Goal: Task Accomplishment & Management: Use online tool/utility

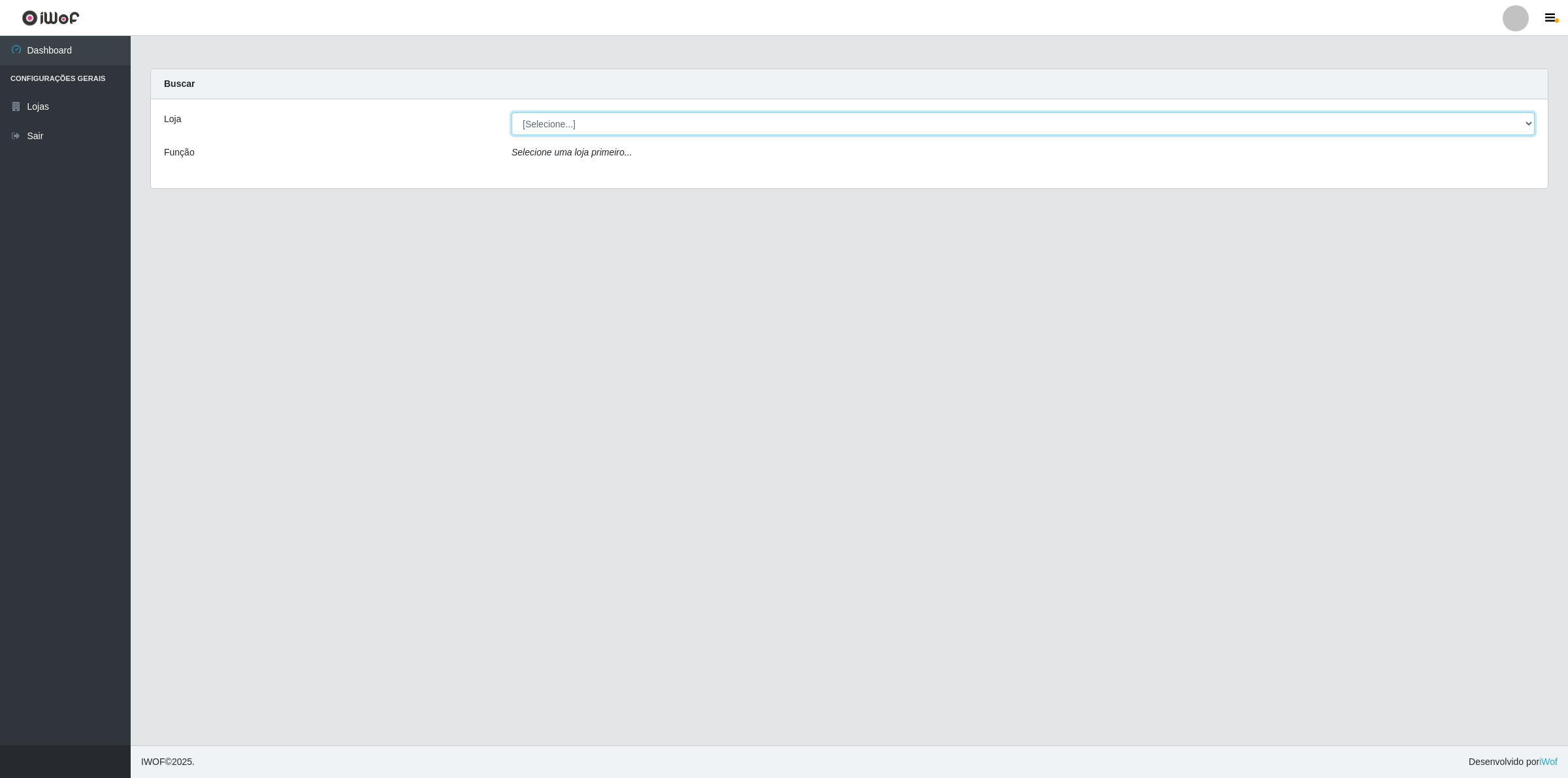
click at [596, 121] on select "[Selecione...] Extrabom - Loja 01 Centro de Distribuição" at bounding box center [1022, 124] width 1023 height 23
select select "435"
click at [511, 112] on select "[Selecione...] Extrabom - Loja 01 Centro de Distribuição" at bounding box center [1022, 124] width 1023 height 23
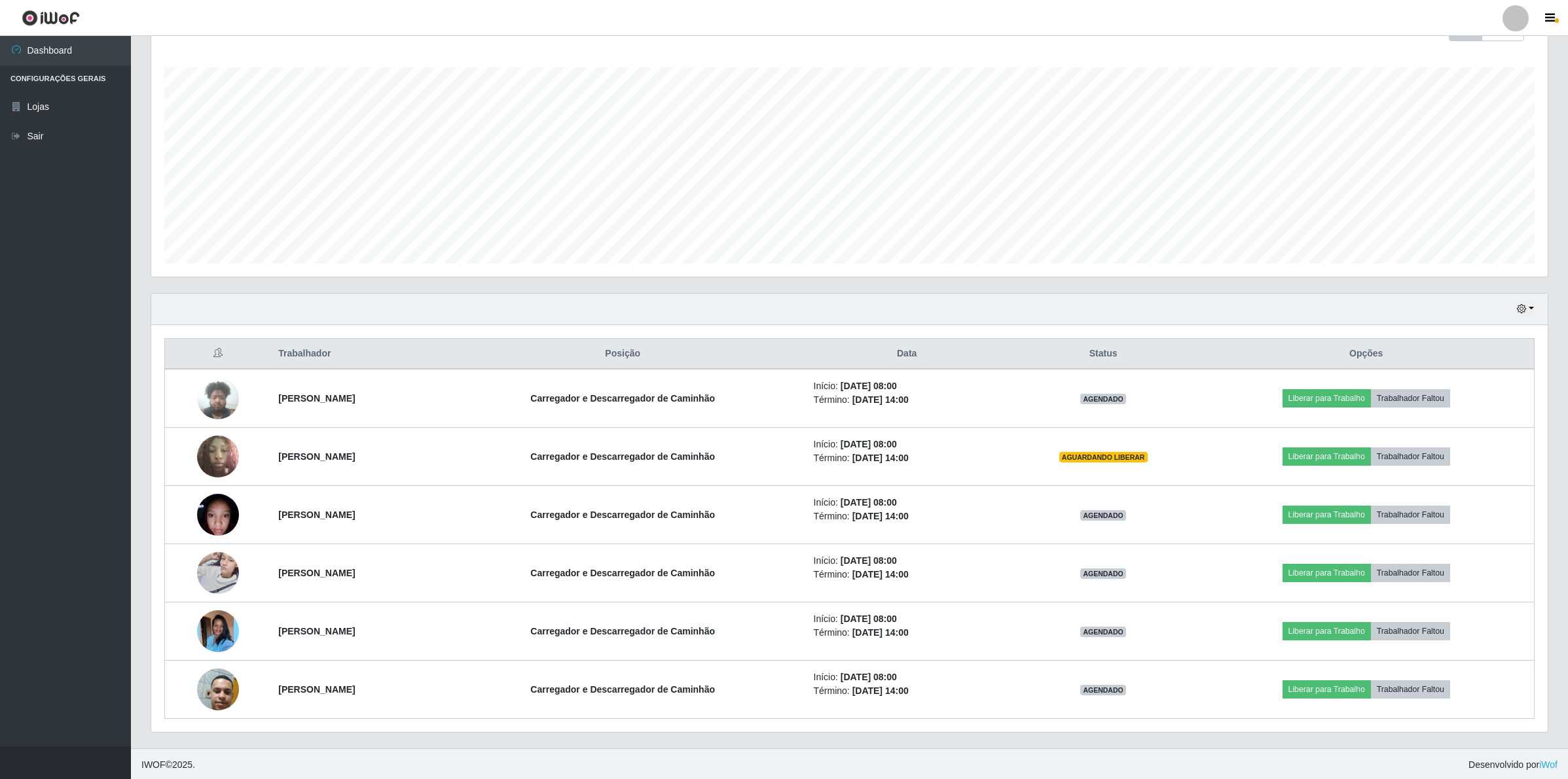
scroll to position [208, 0]
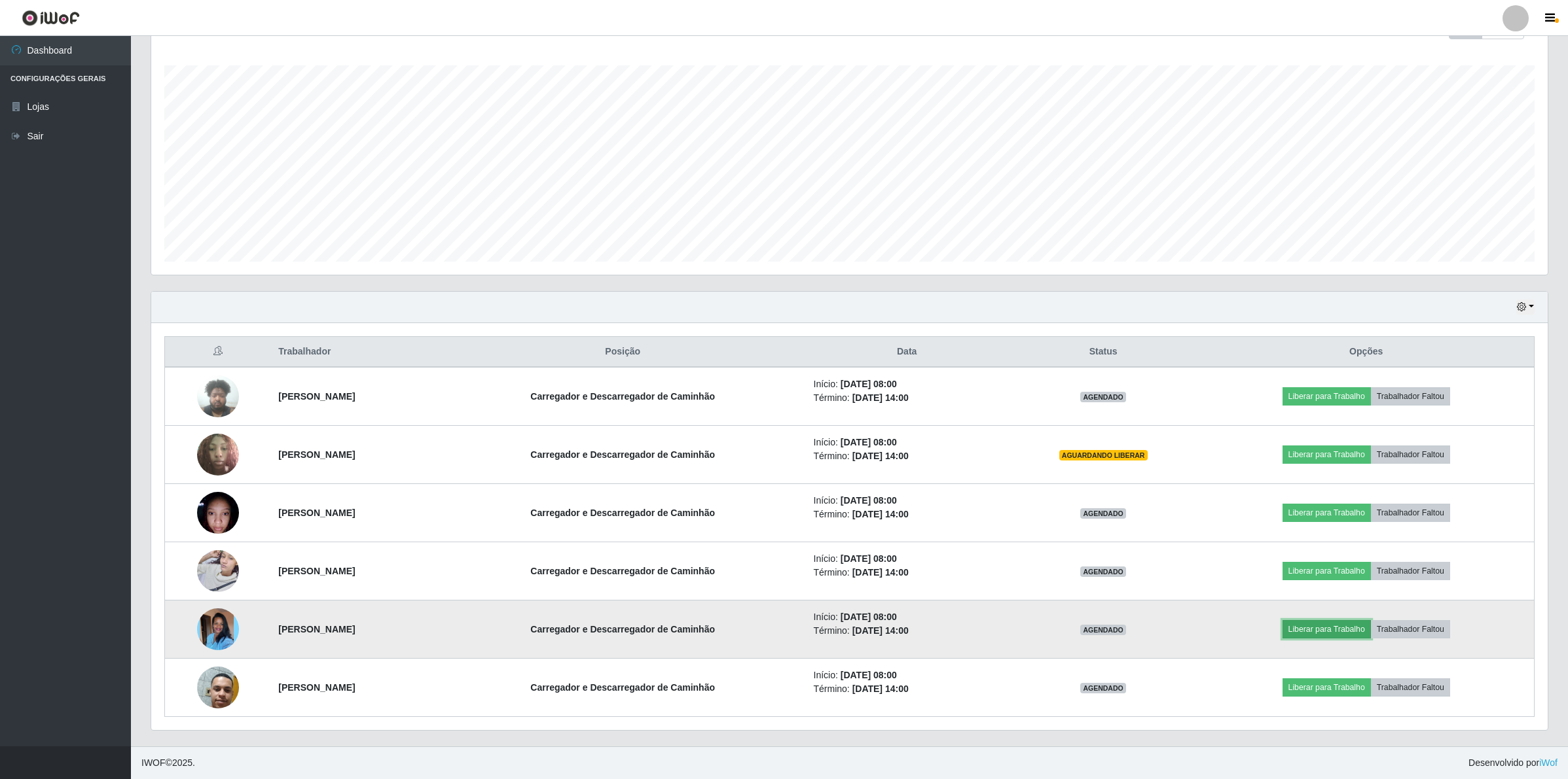
click at [1355, 634] on button "Liberar para Trabalho" at bounding box center [1326, 629] width 89 height 18
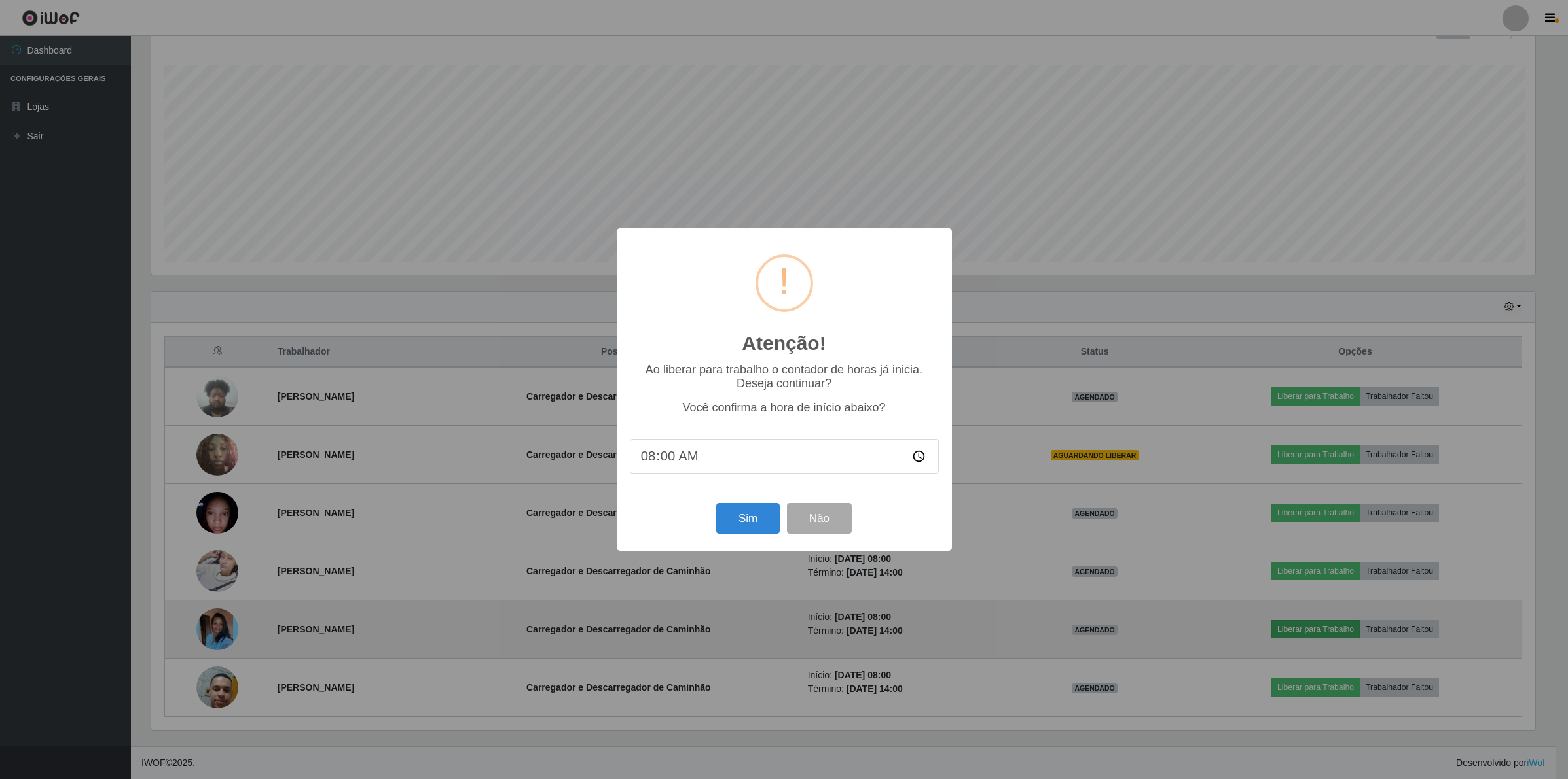
scroll to position [272, 1387]
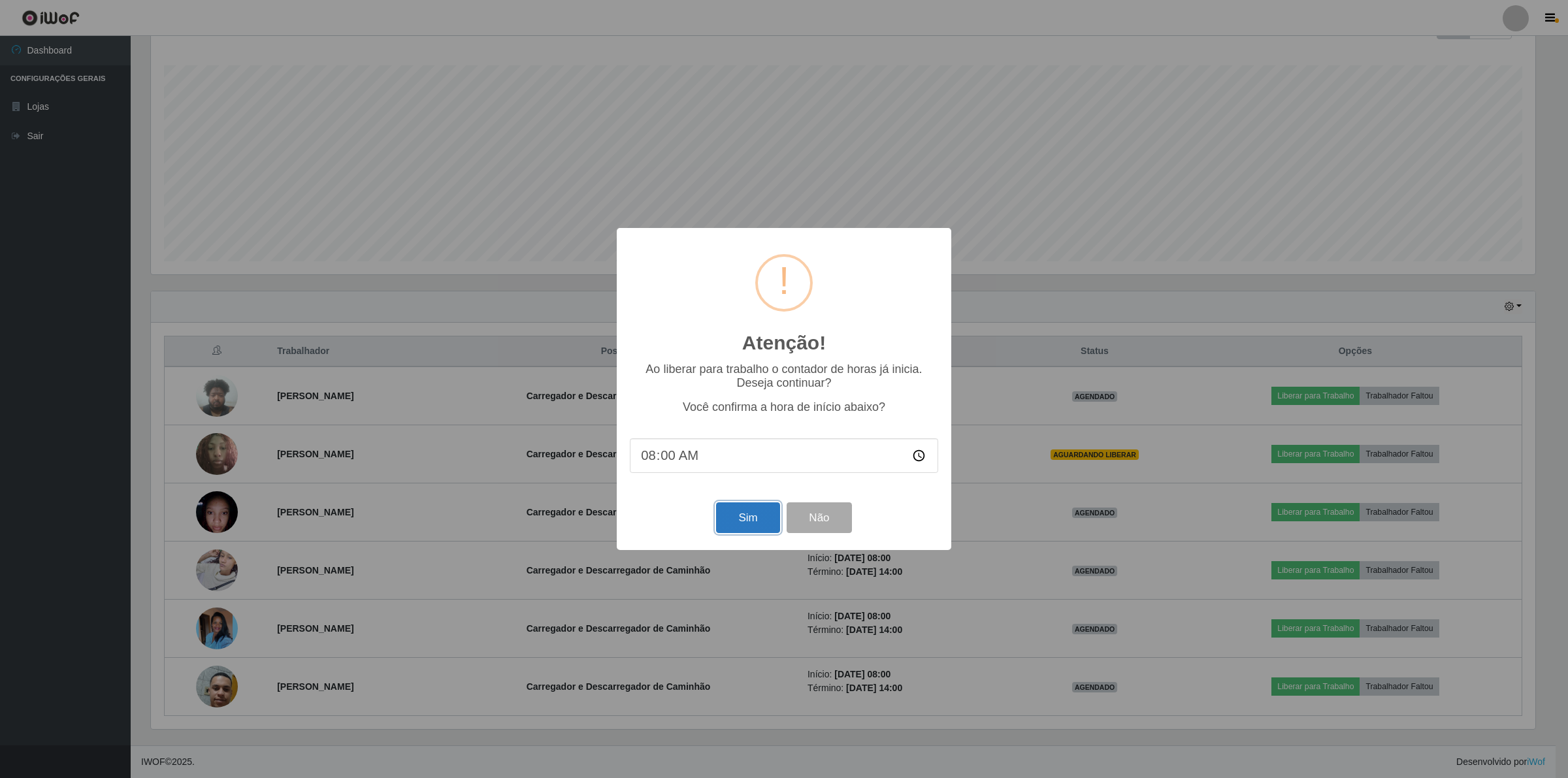
click at [746, 508] on button "Sim" at bounding box center [747, 517] width 64 height 31
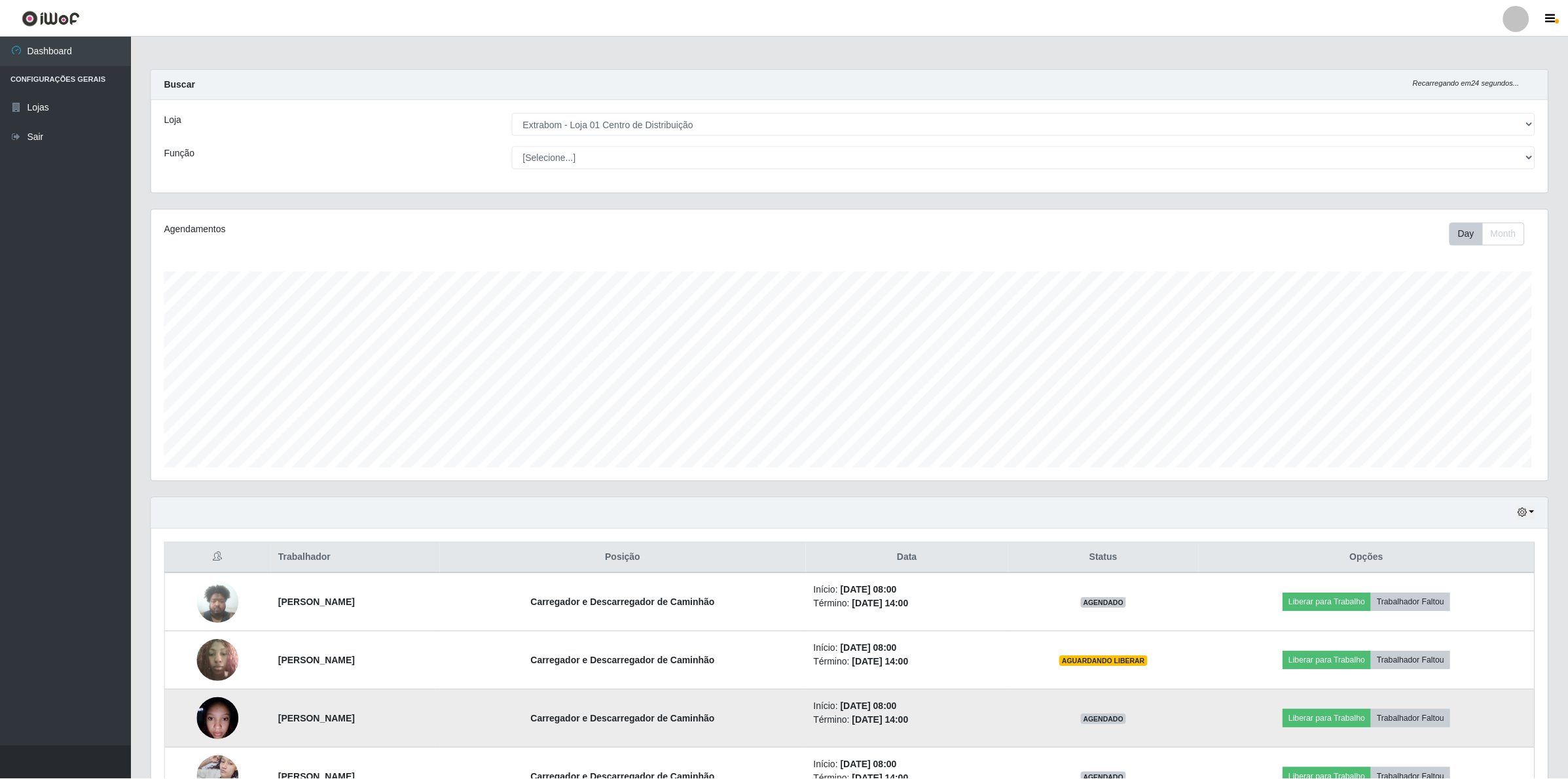
scroll to position [272, 1399]
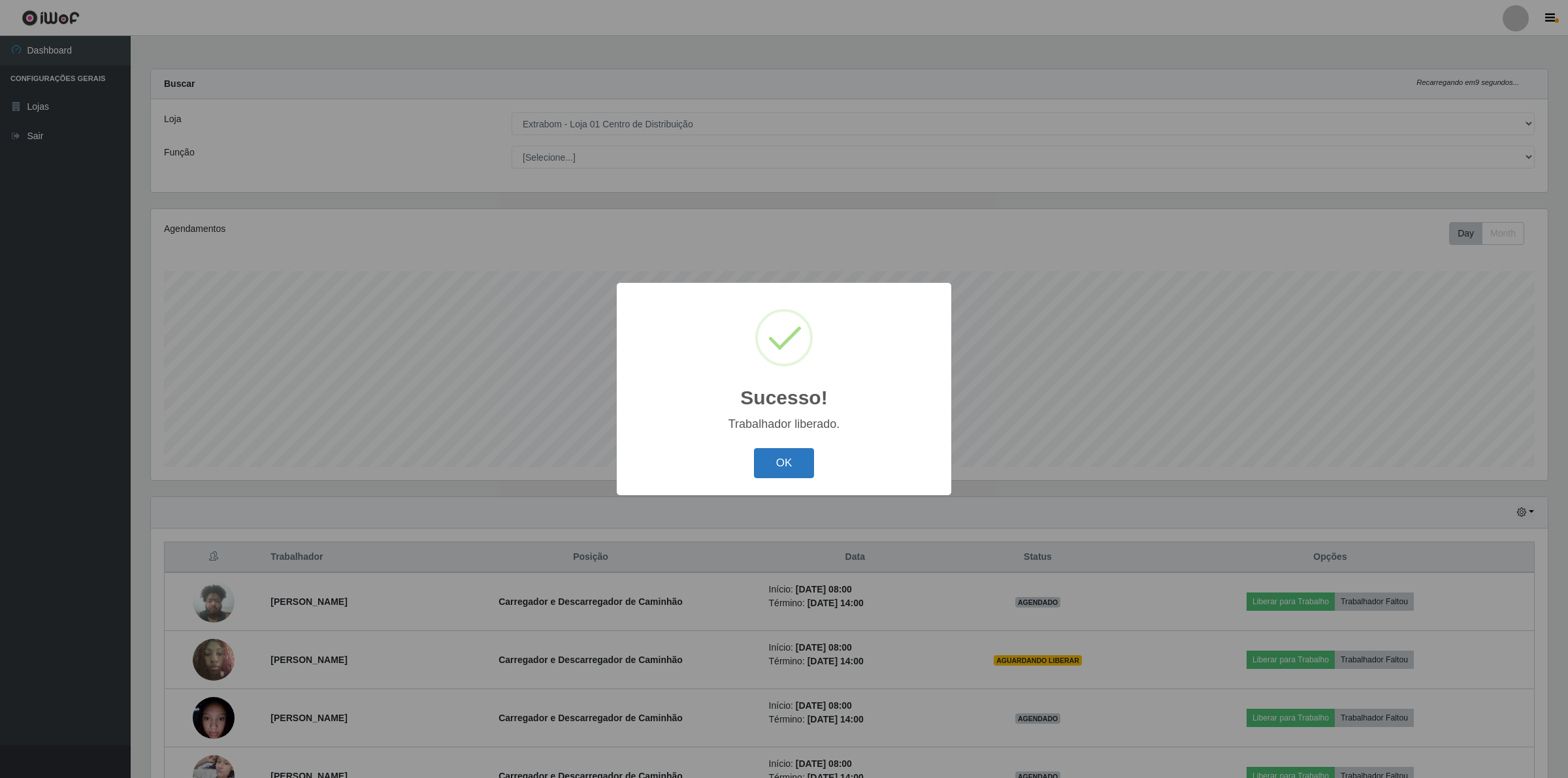
click at [798, 463] on button "OK" at bounding box center [784, 463] width 61 height 31
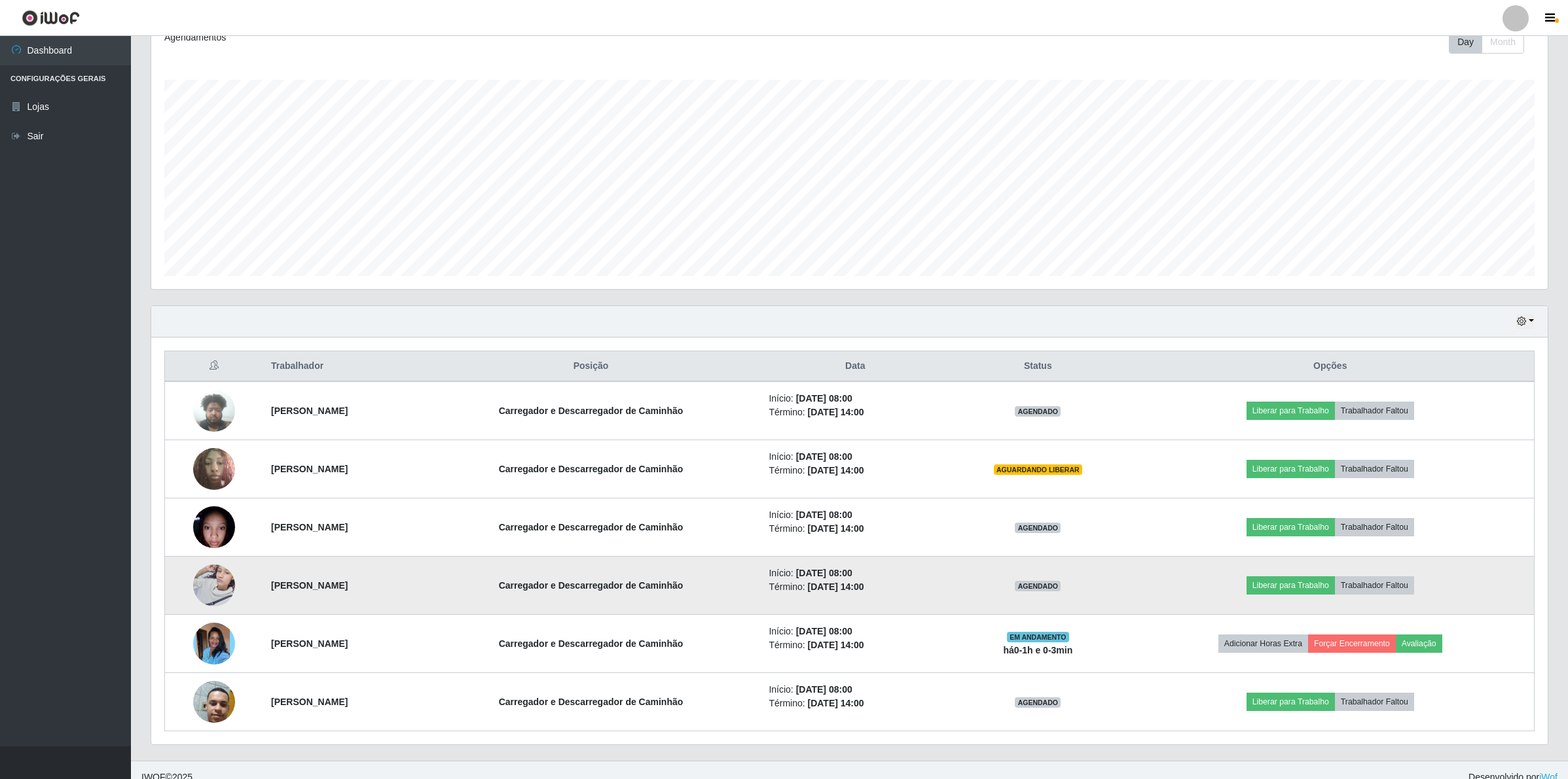
scroll to position [208, 0]
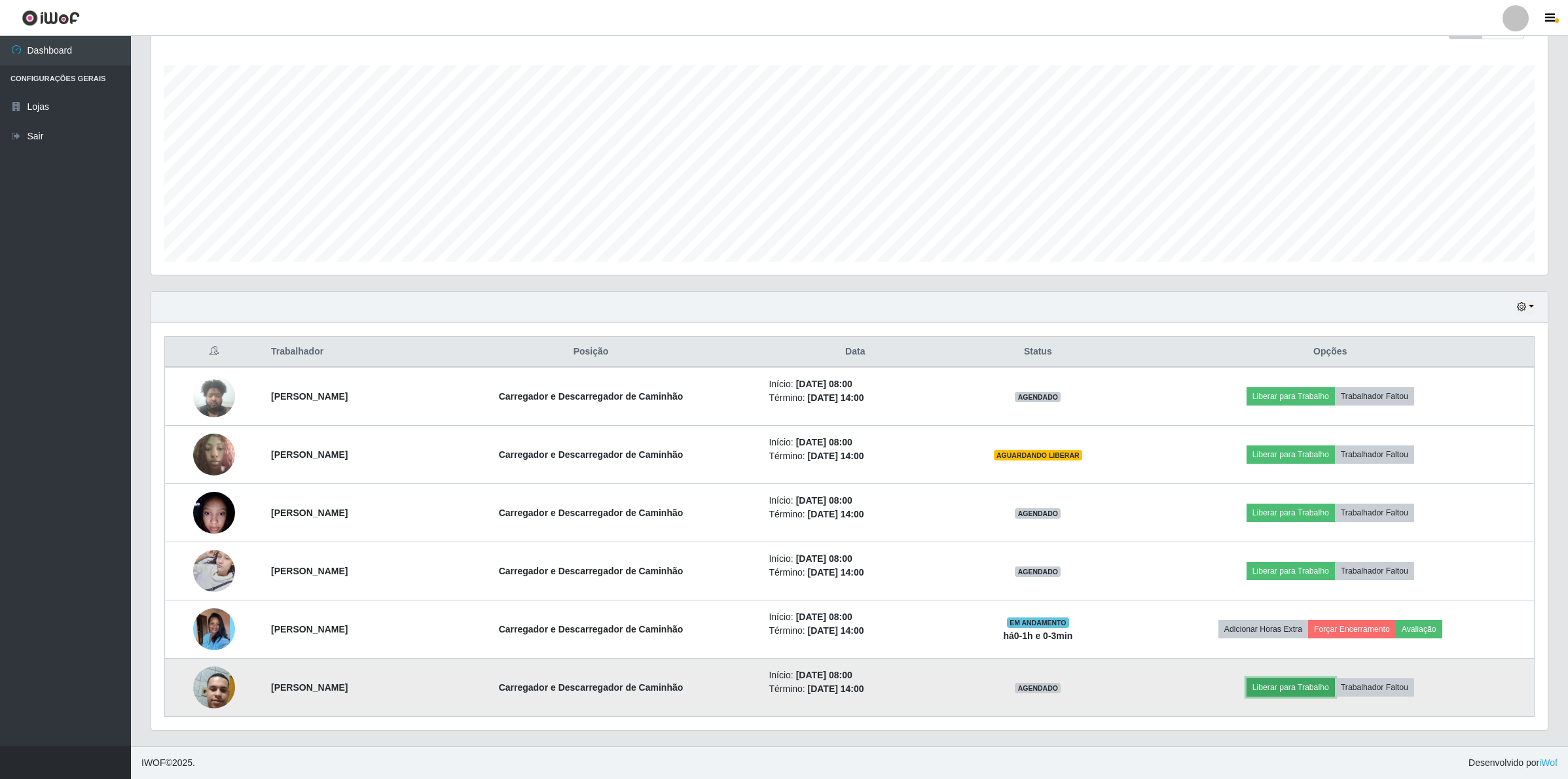
click at [1326, 691] on button "Liberar para Trabalho" at bounding box center [1290, 687] width 89 height 18
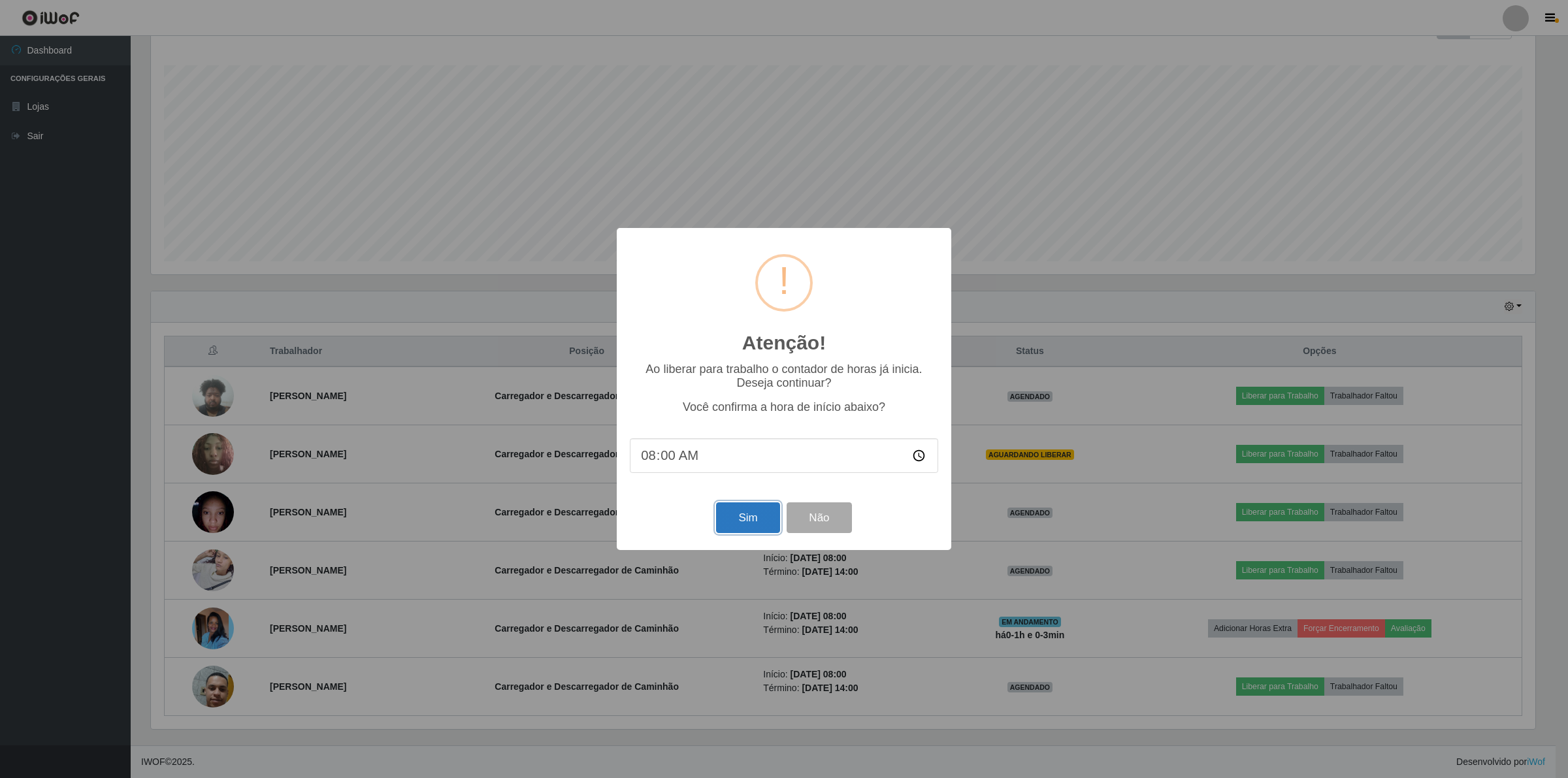
click at [766, 524] on button "Sim" at bounding box center [747, 517] width 64 height 31
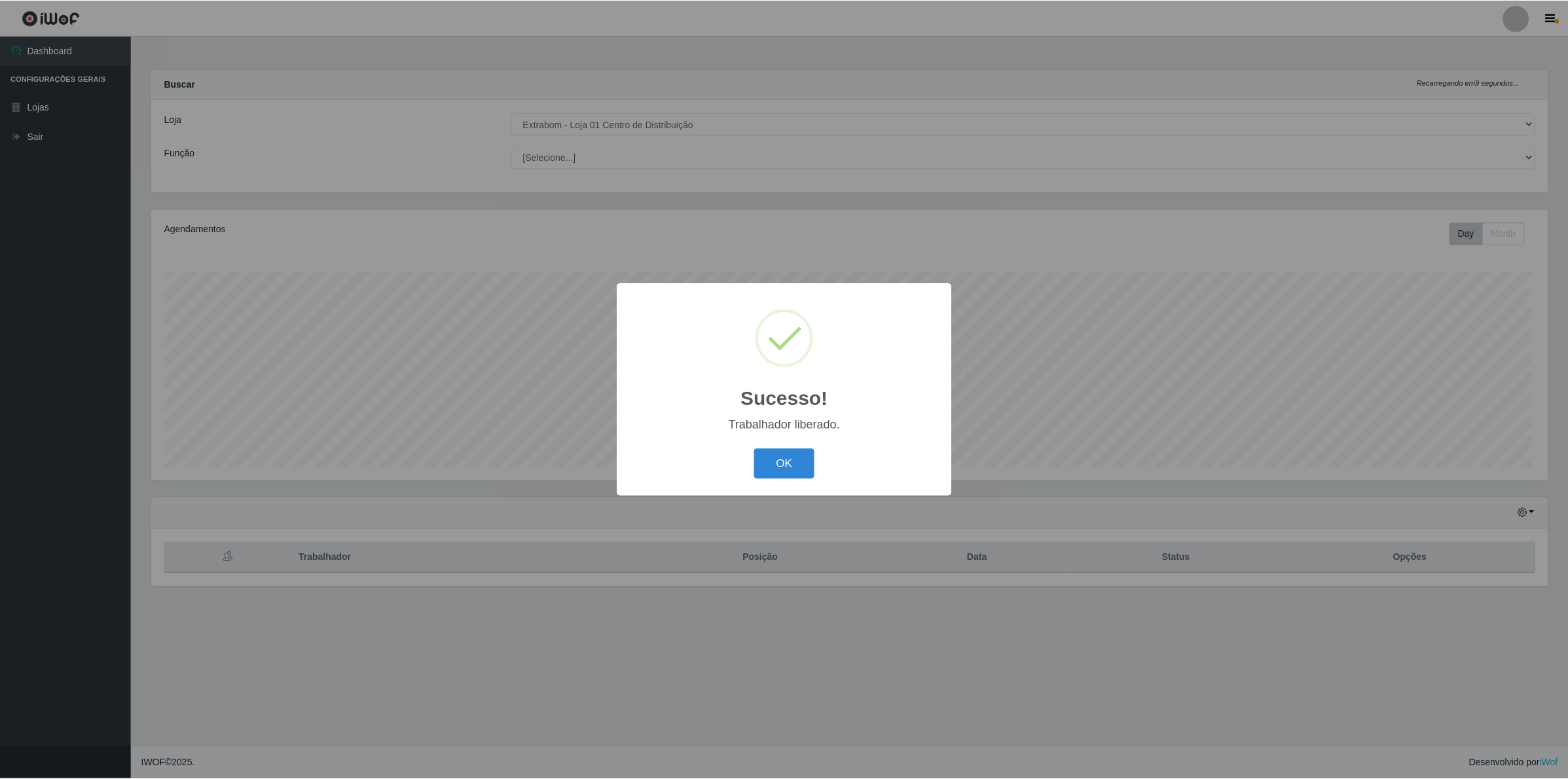
scroll to position [272, 1399]
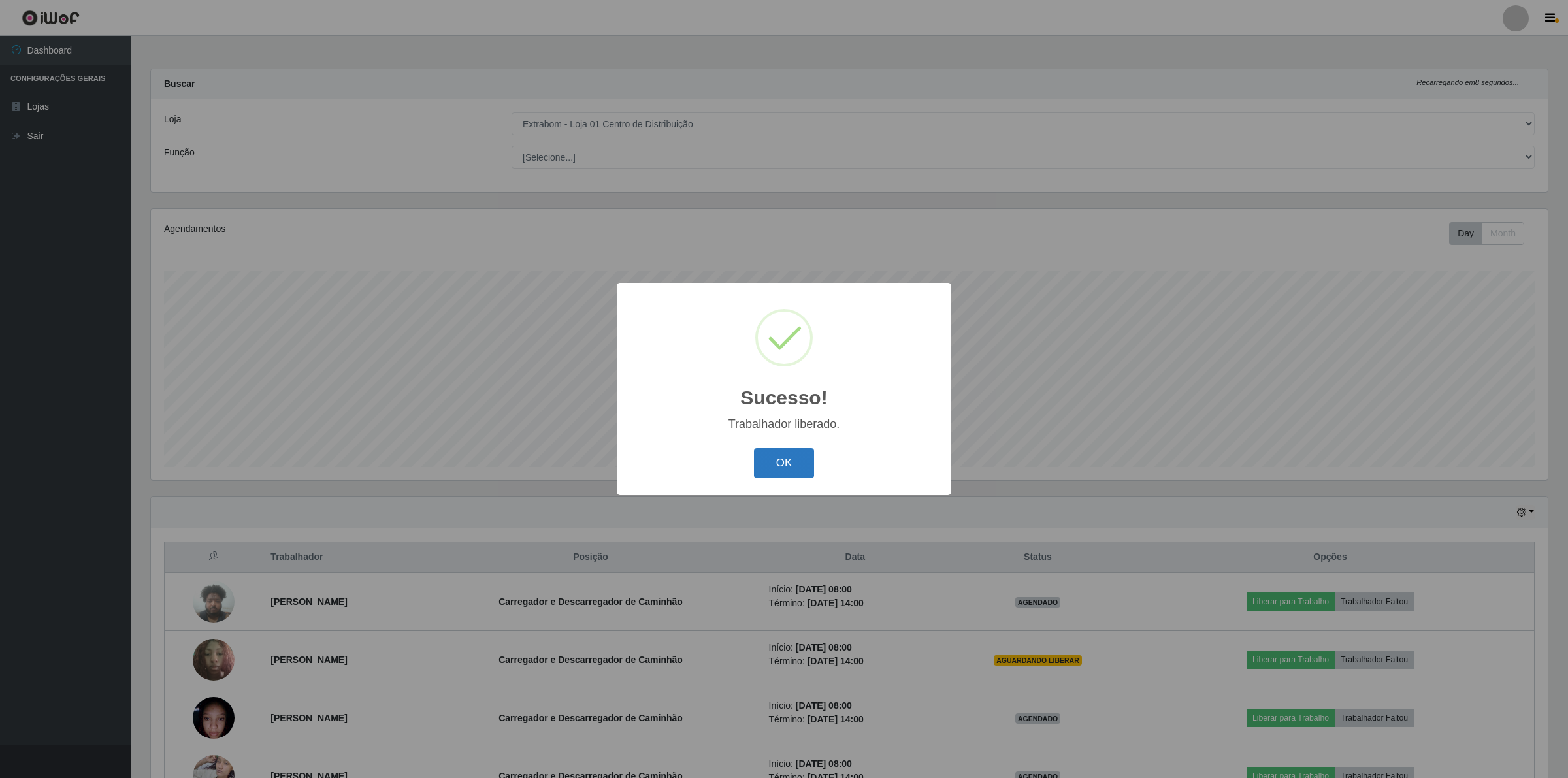
click at [761, 474] on button "OK" at bounding box center [784, 463] width 61 height 31
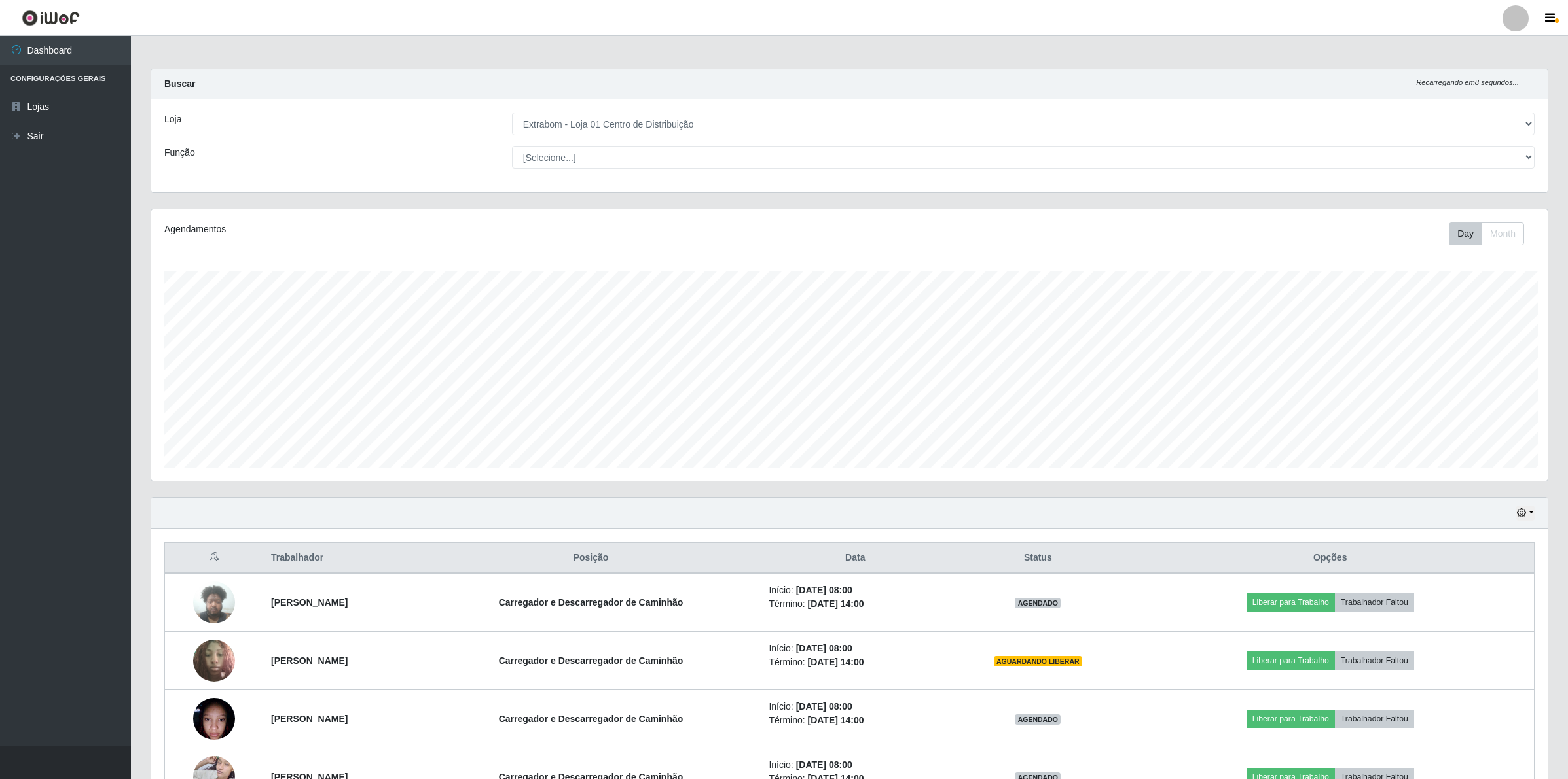
scroll to position [653960, 653212]
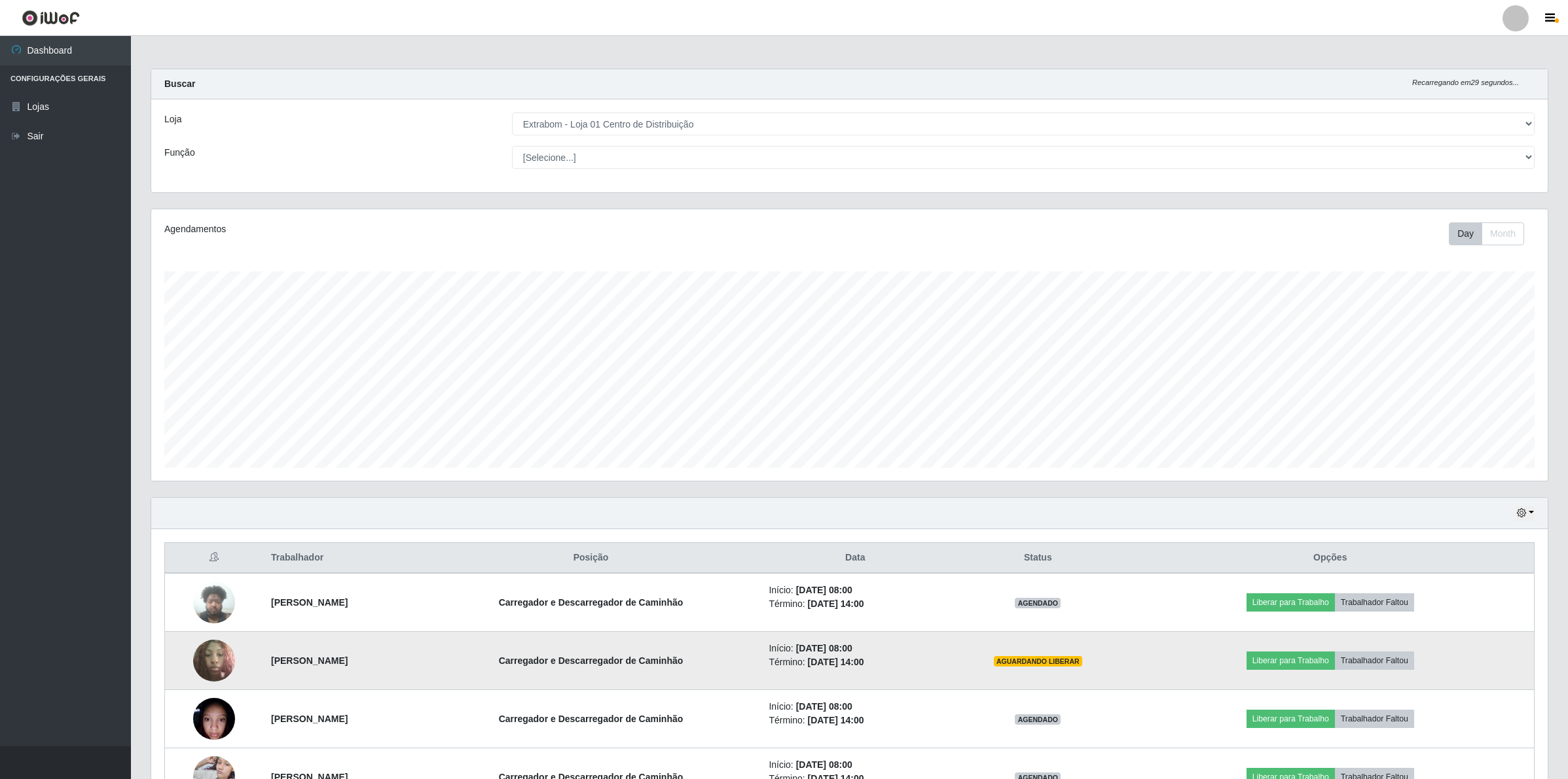
click at [221, 667] on img at bounding box center [213, 660] width 42 height 55
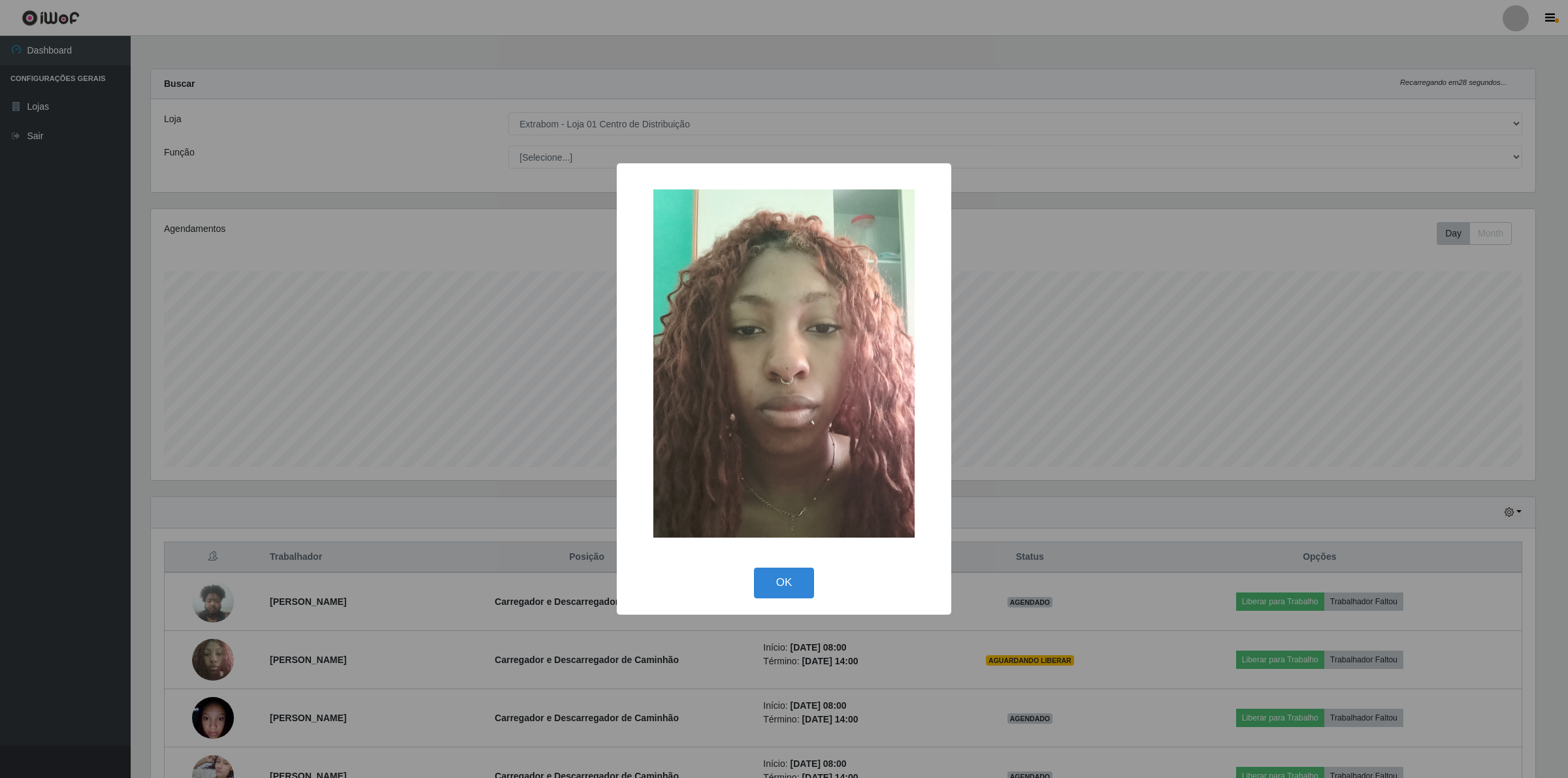
click at [409, 676] on div "× OK Cancel" at bounding box center [784, 389] width 1568 height 778
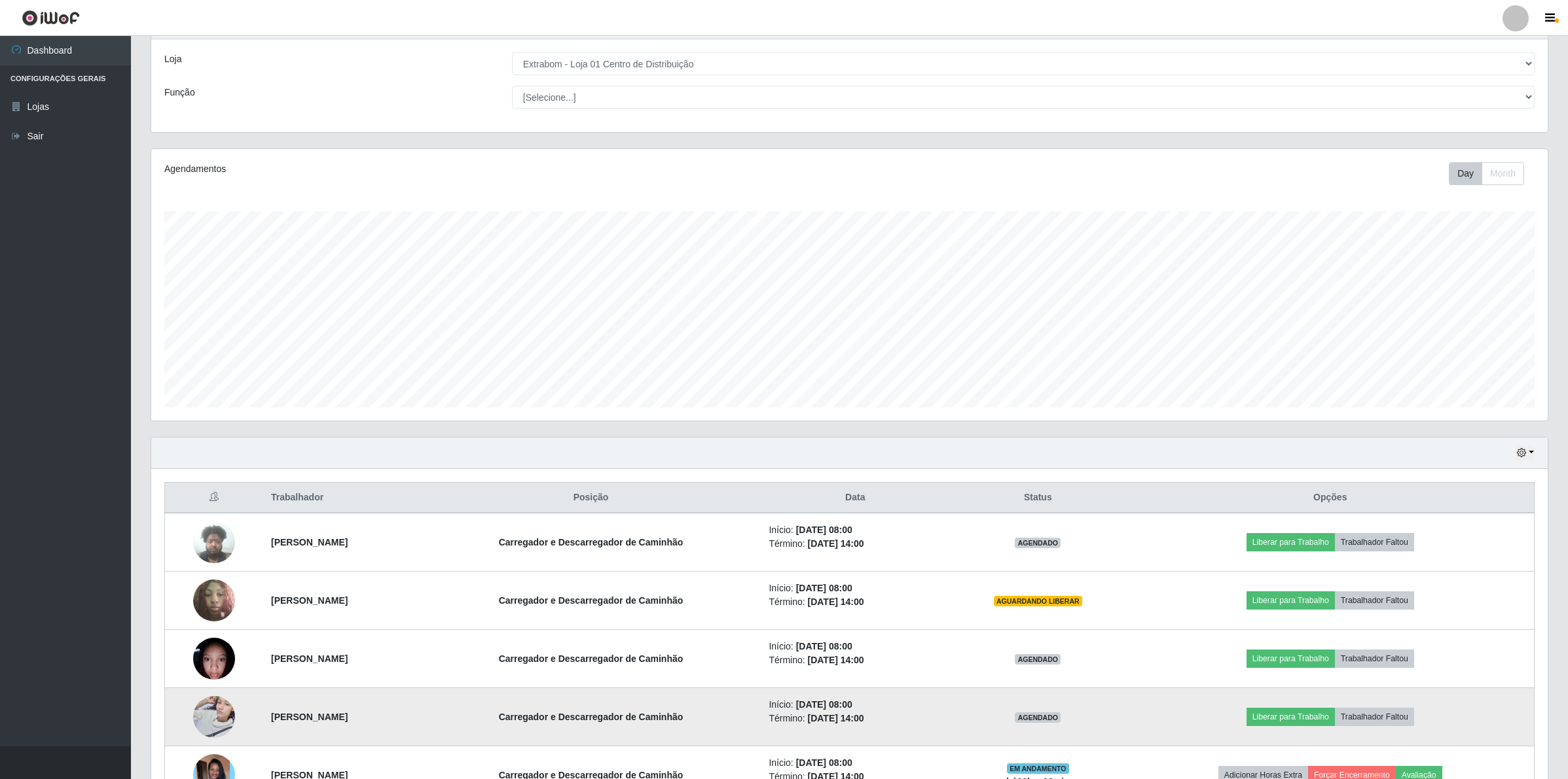
scroll to position [208, 0]
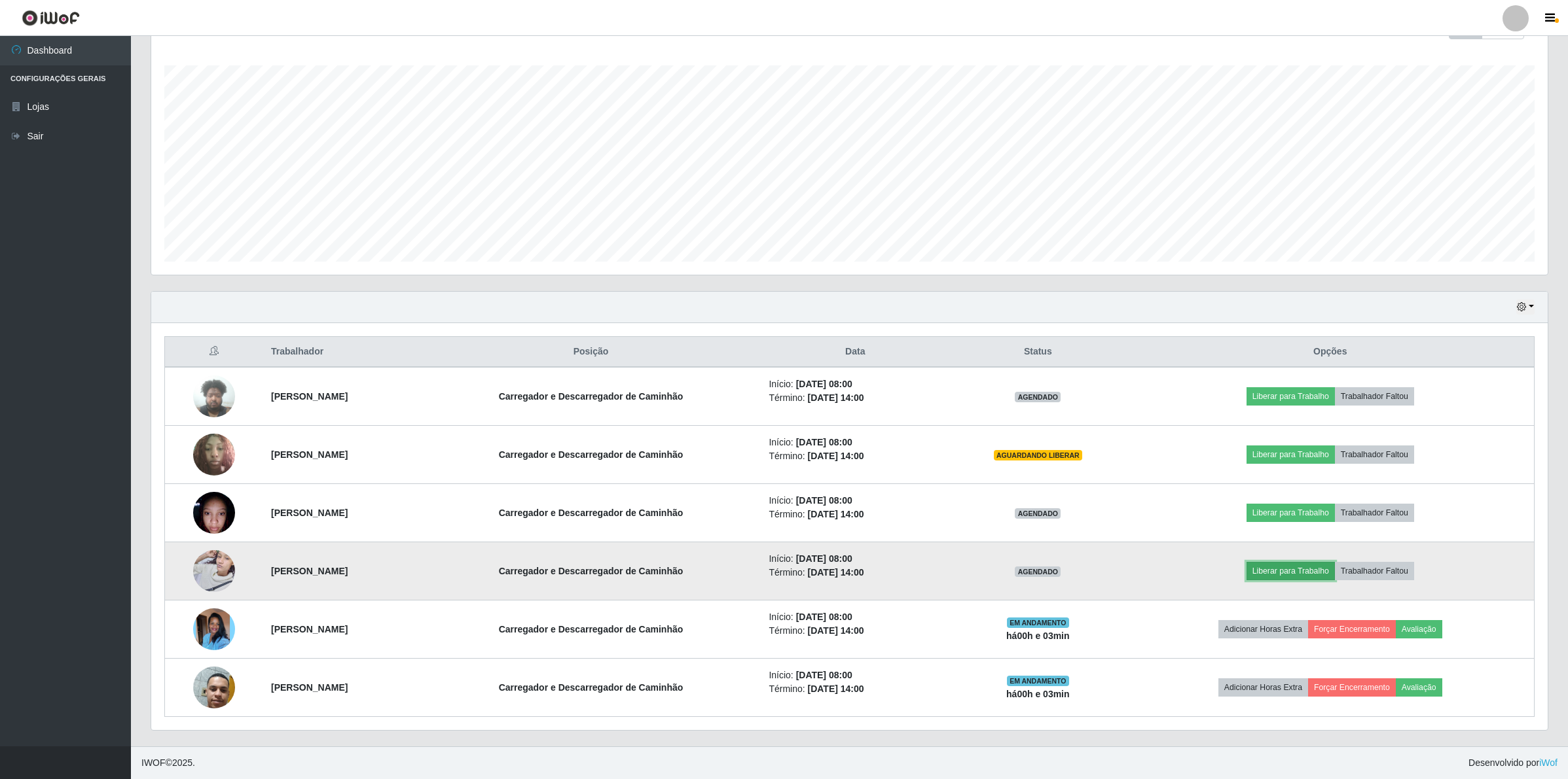
click at [1287, 568] on button "Liberar para Trabalho" at bounding box center [1290, 571] width 89 height 18
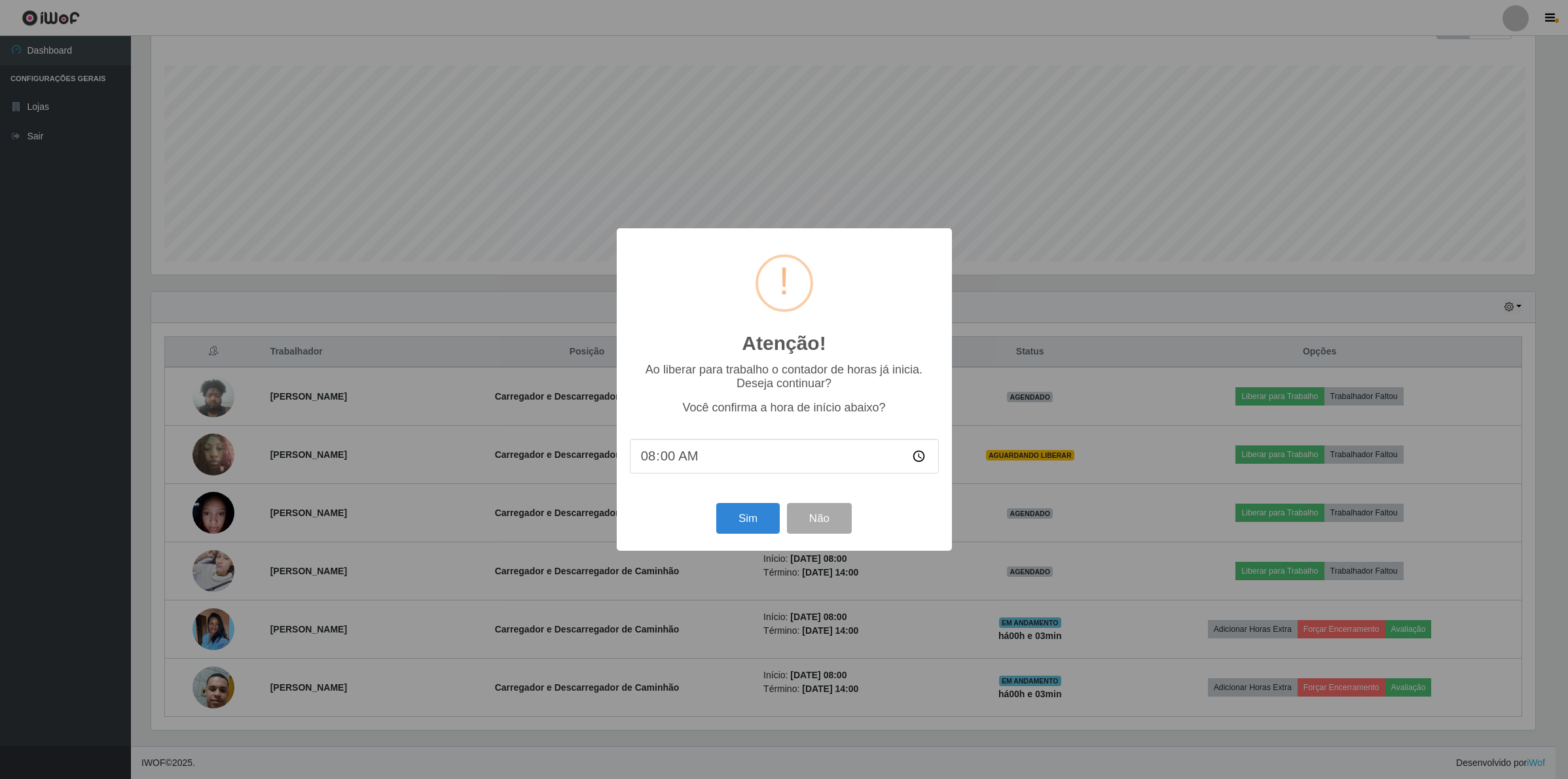
scroll to position [272, 1387]
click at [731, 525] on button "Sim" at bounding box center [749, 518] width 64 height 31
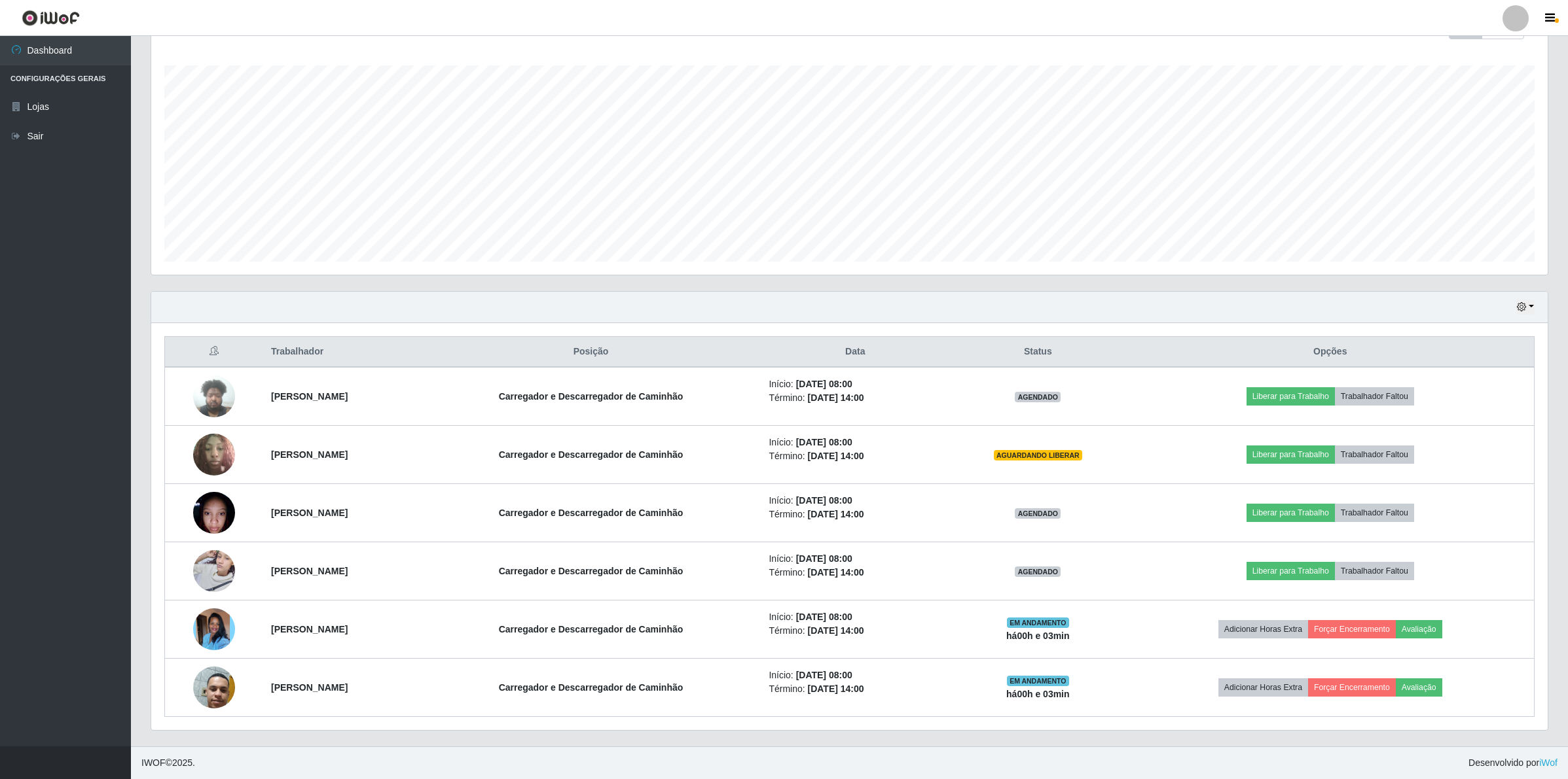
scroll to position [272, 1399]
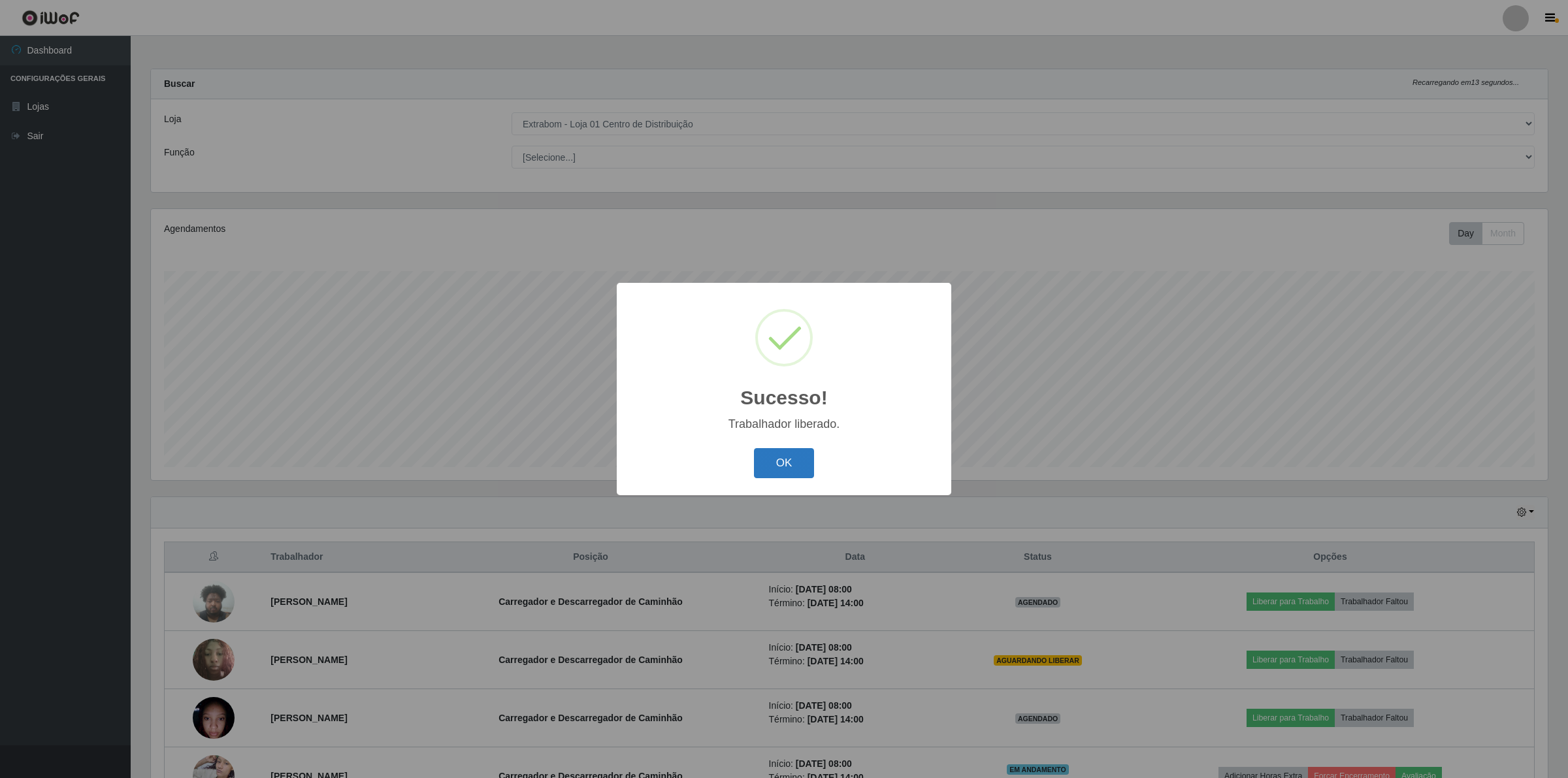
click at [765, 463] on button "OK" at bounding box center [784, 463] width 61 height 31
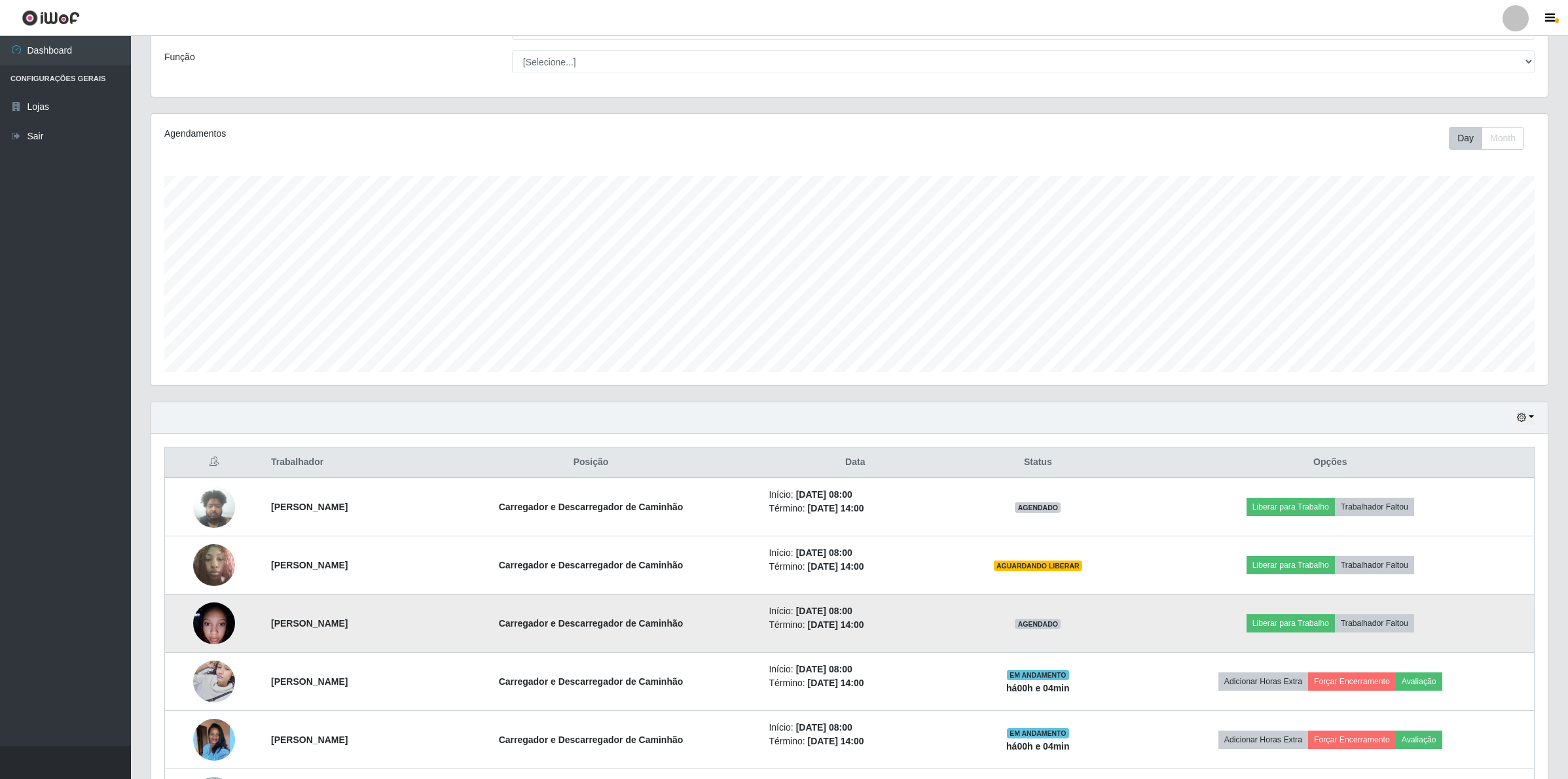
scroll to position [208, 0]
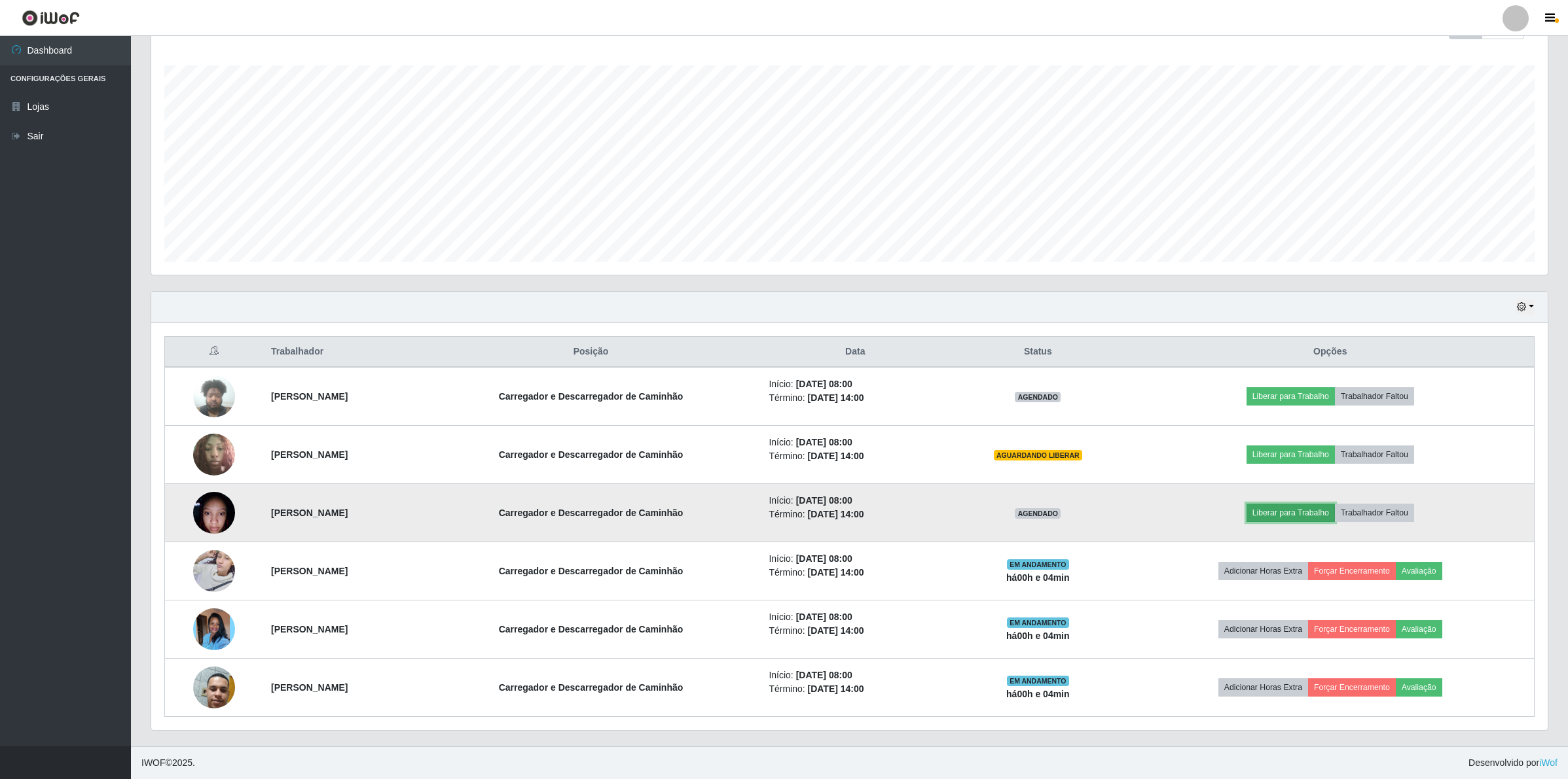
click at [1278, 511] on button "Liberar para Trabalho" at bounding box center [1290, 513] width 89 height 18
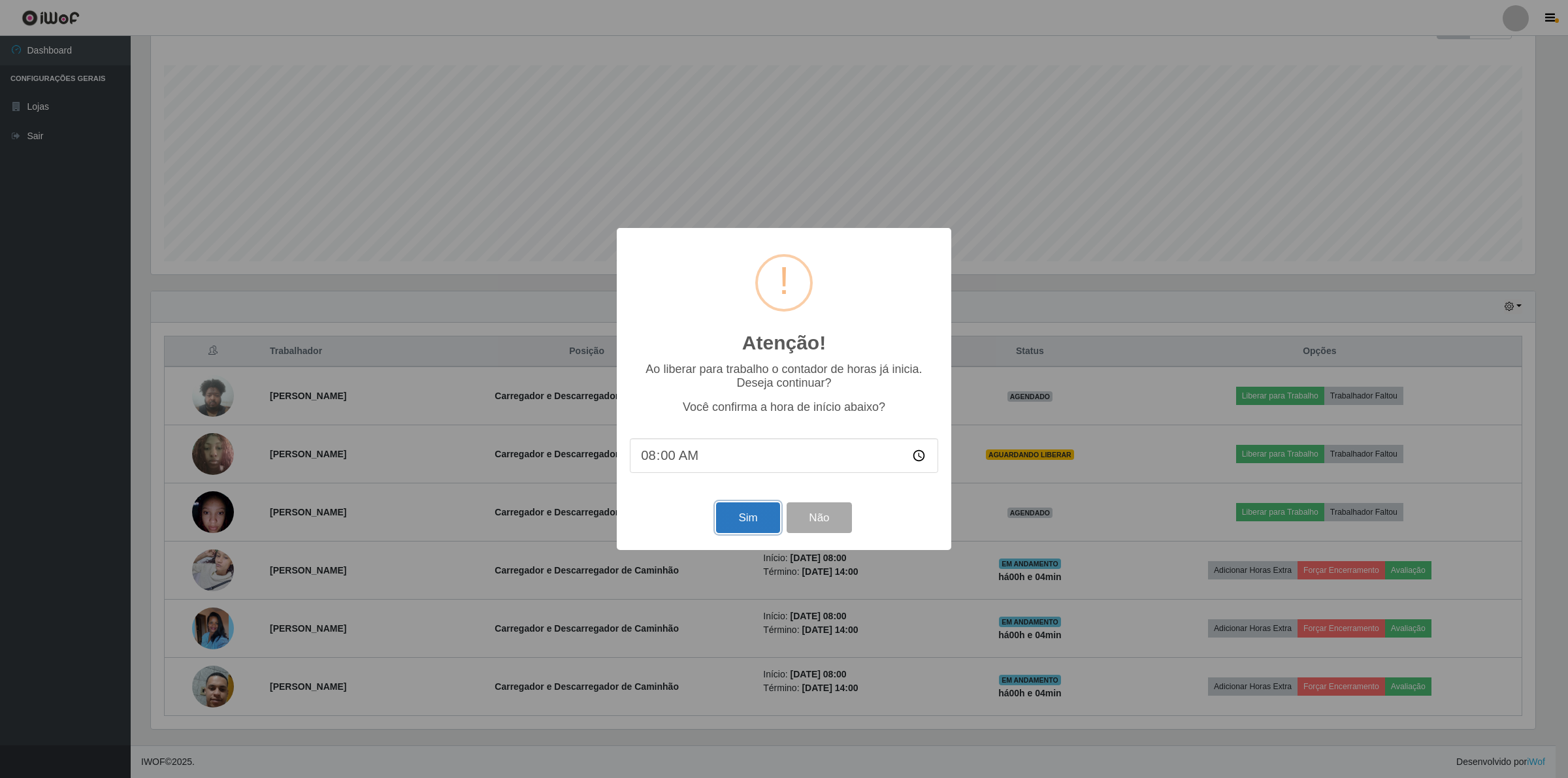
click at [730, 515] on button "Sim" at bounding box center [747, 517] width 64 height 31
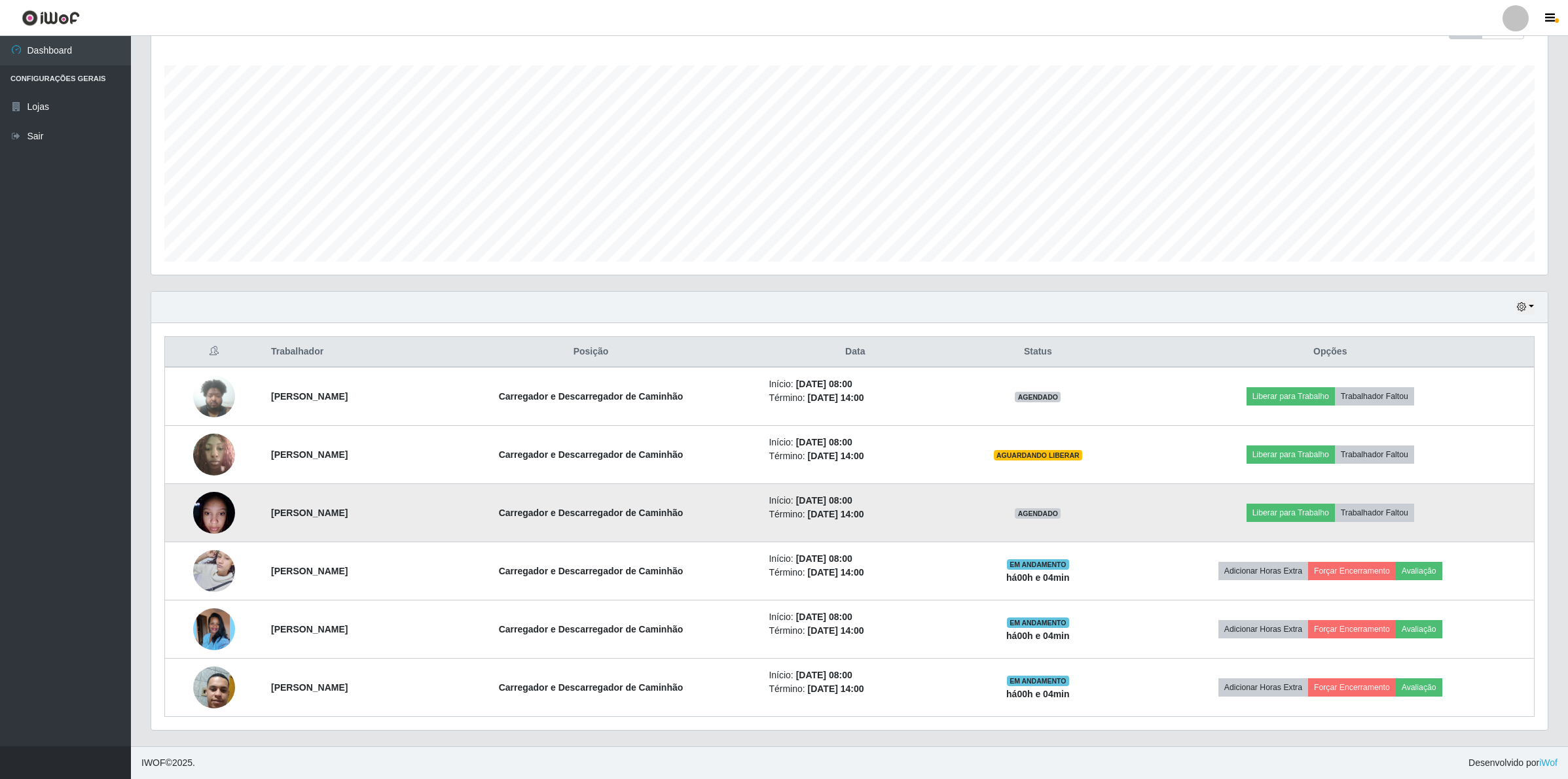
scroll to position [272, 1399]
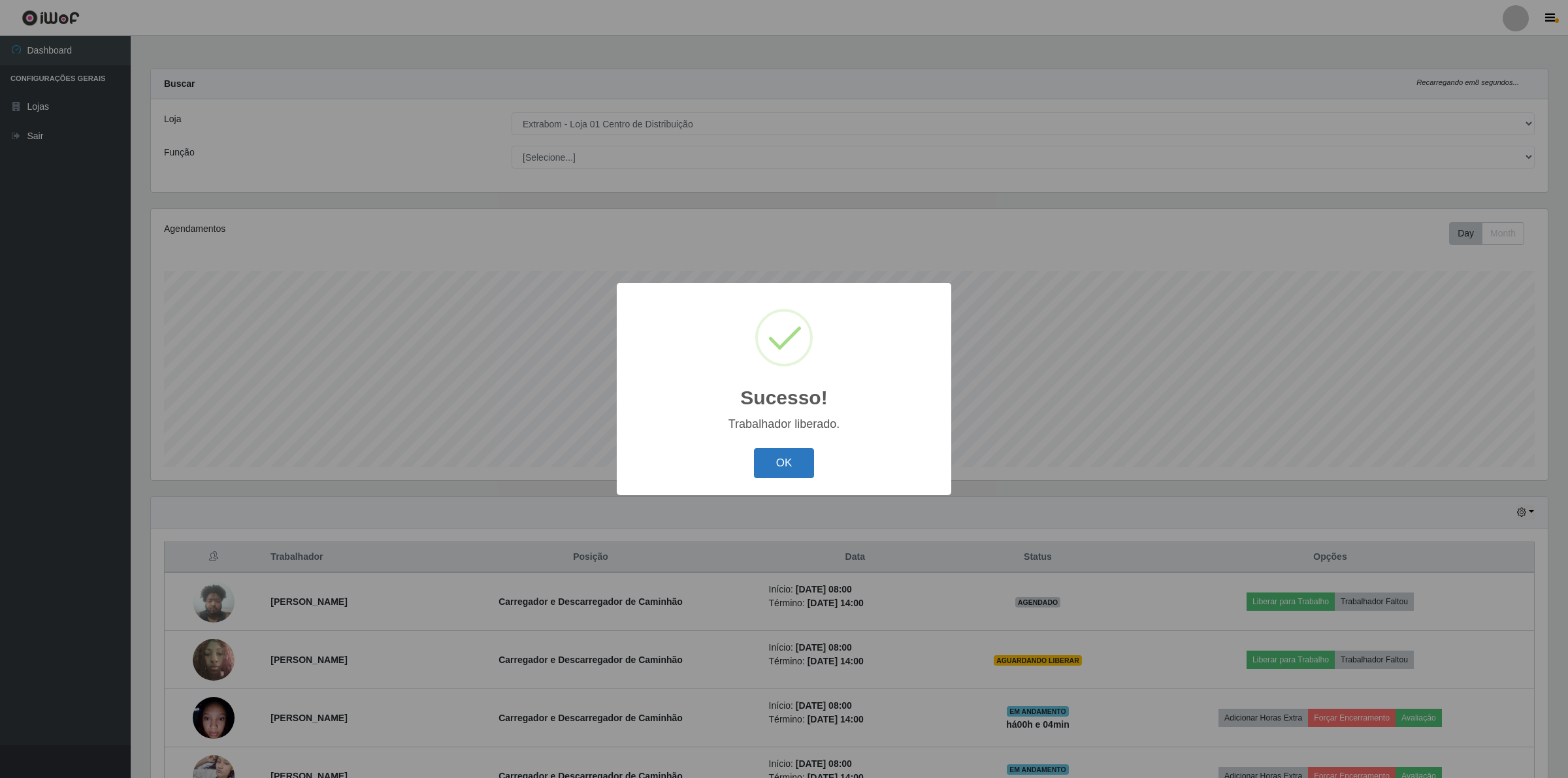
click at [777, 471] on button "OK" at bounding box center [784, 463] width 61 height 31
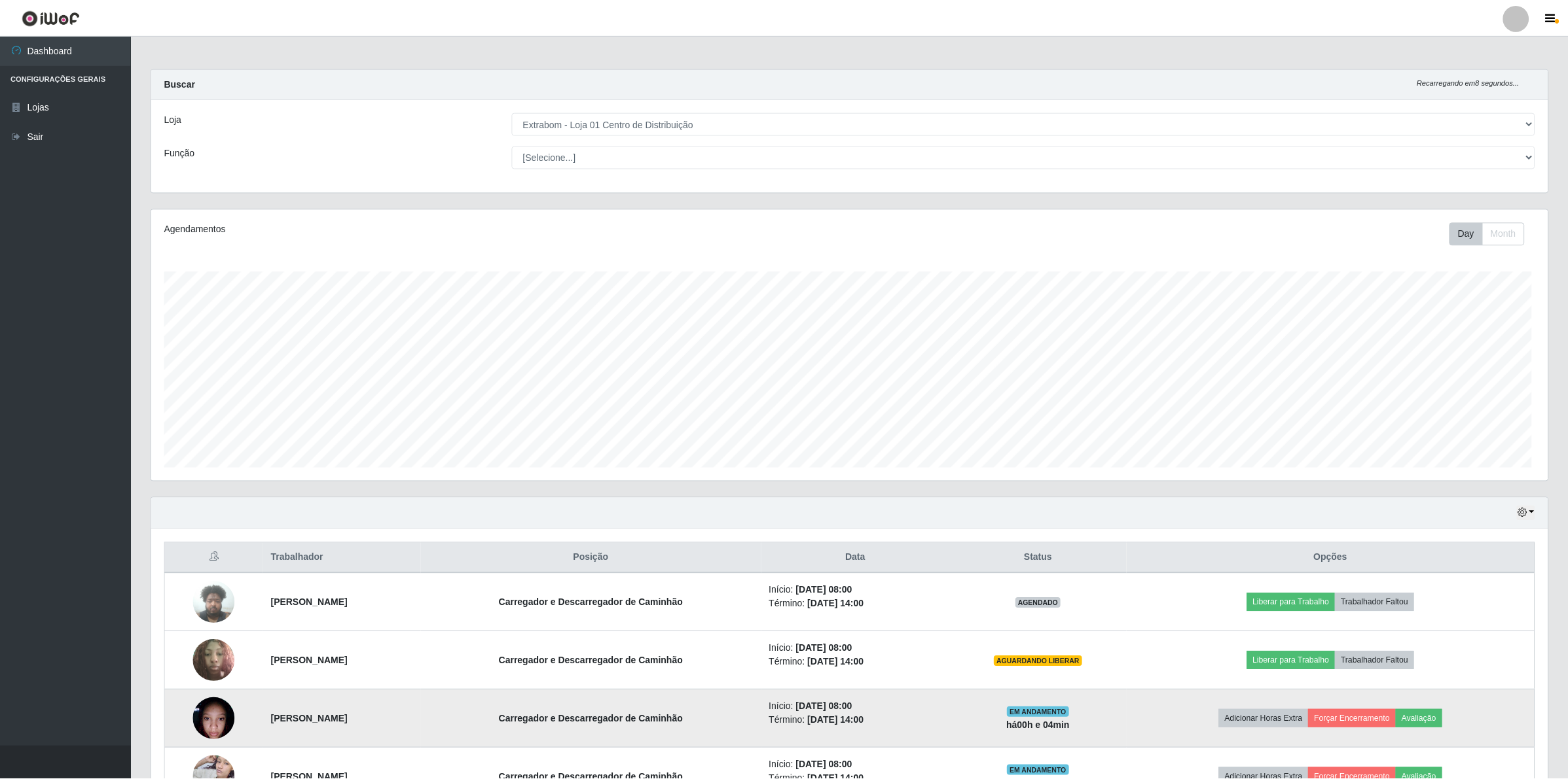
scroll to position [272, 1396]
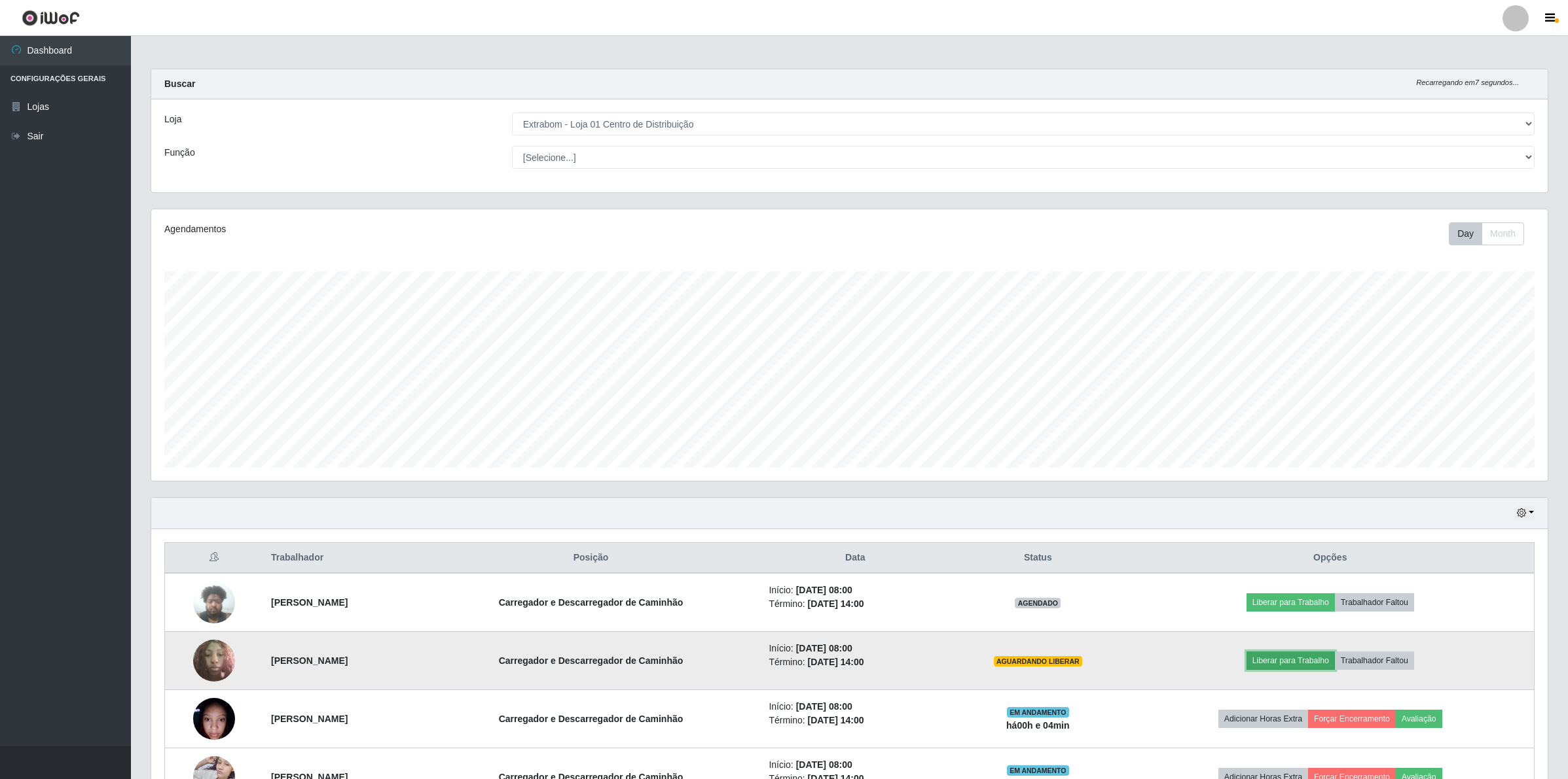
click at [1319, 669] on button "Liberar para Trabalho" at bounding box center [1290, 661] width 89 height 18
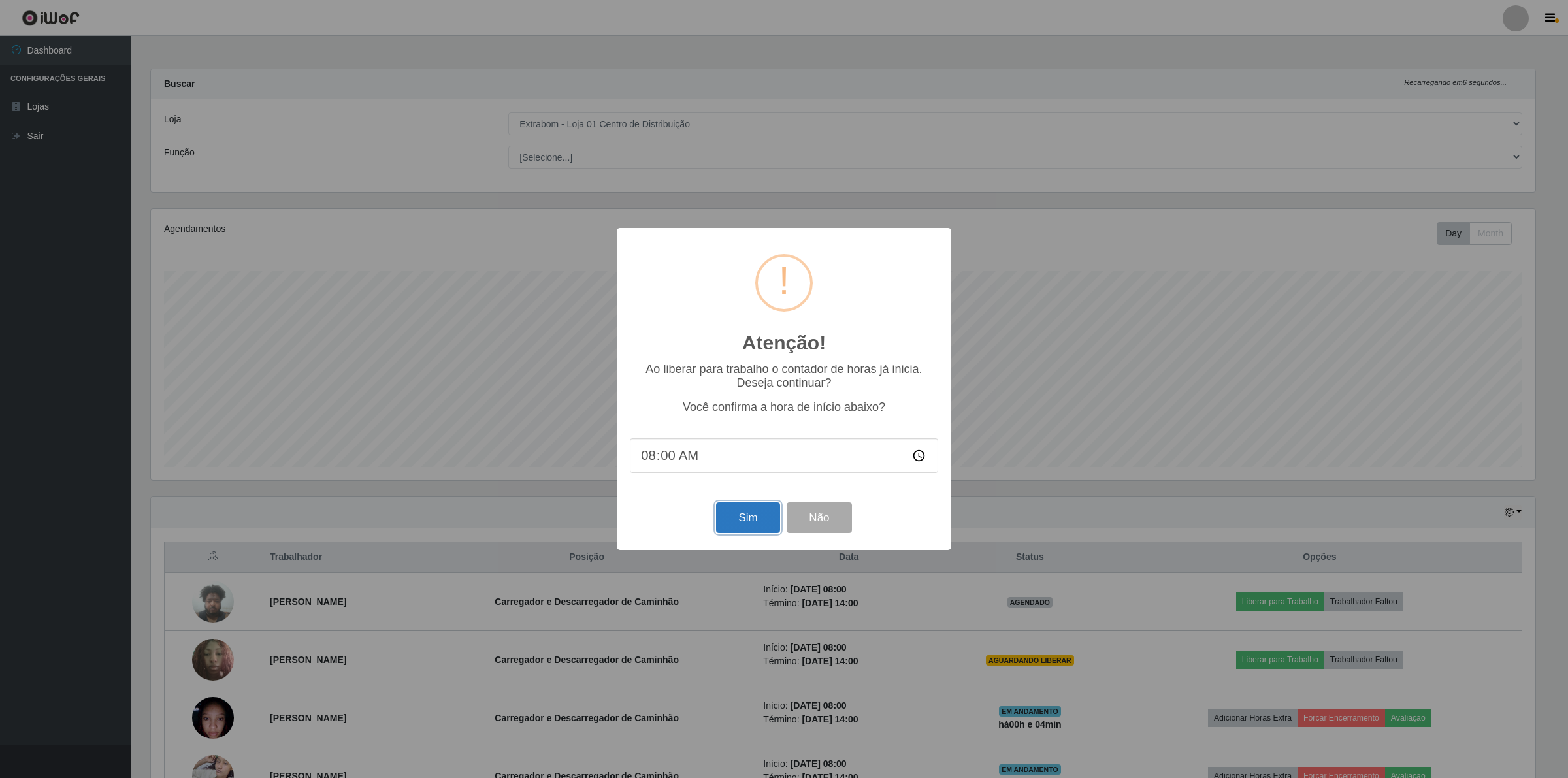
click at [756, 514] on button "Sim" at bounding box center [747, 517] width 64 height 31
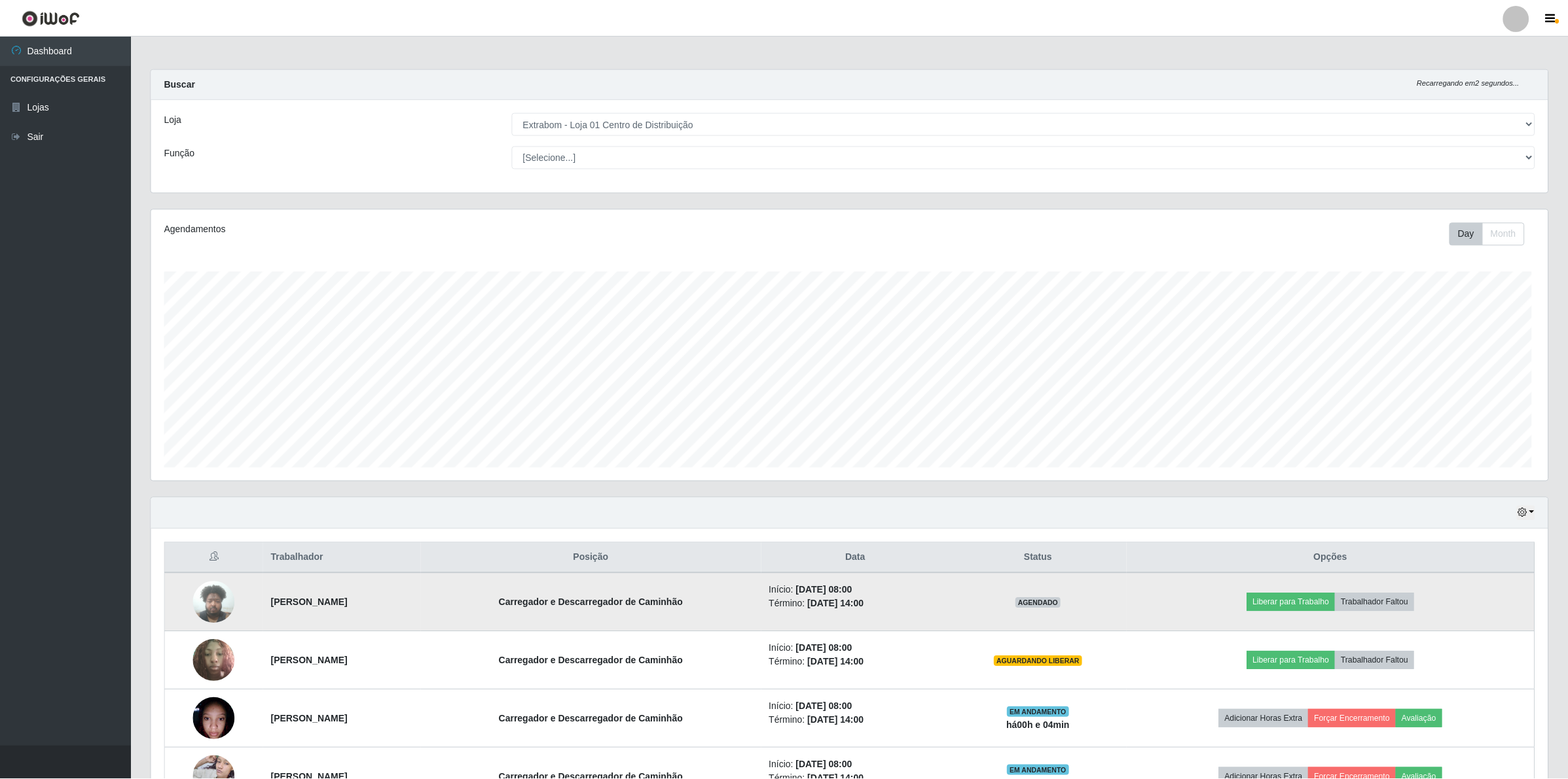
scroll to position [272, 1399]
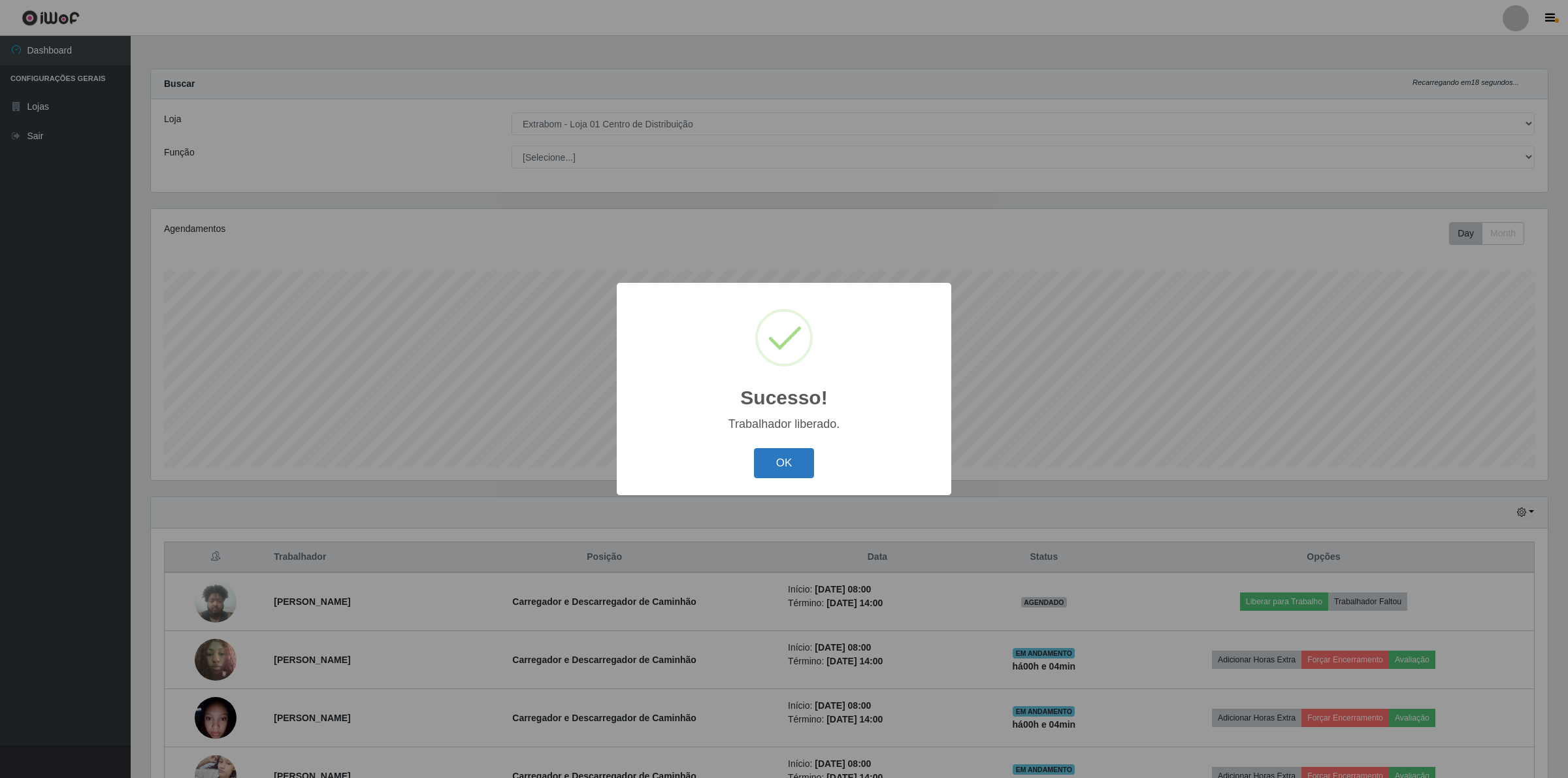
click at [797, 461] on button "OK" at bounding box center [784, 463] width 61 height 31
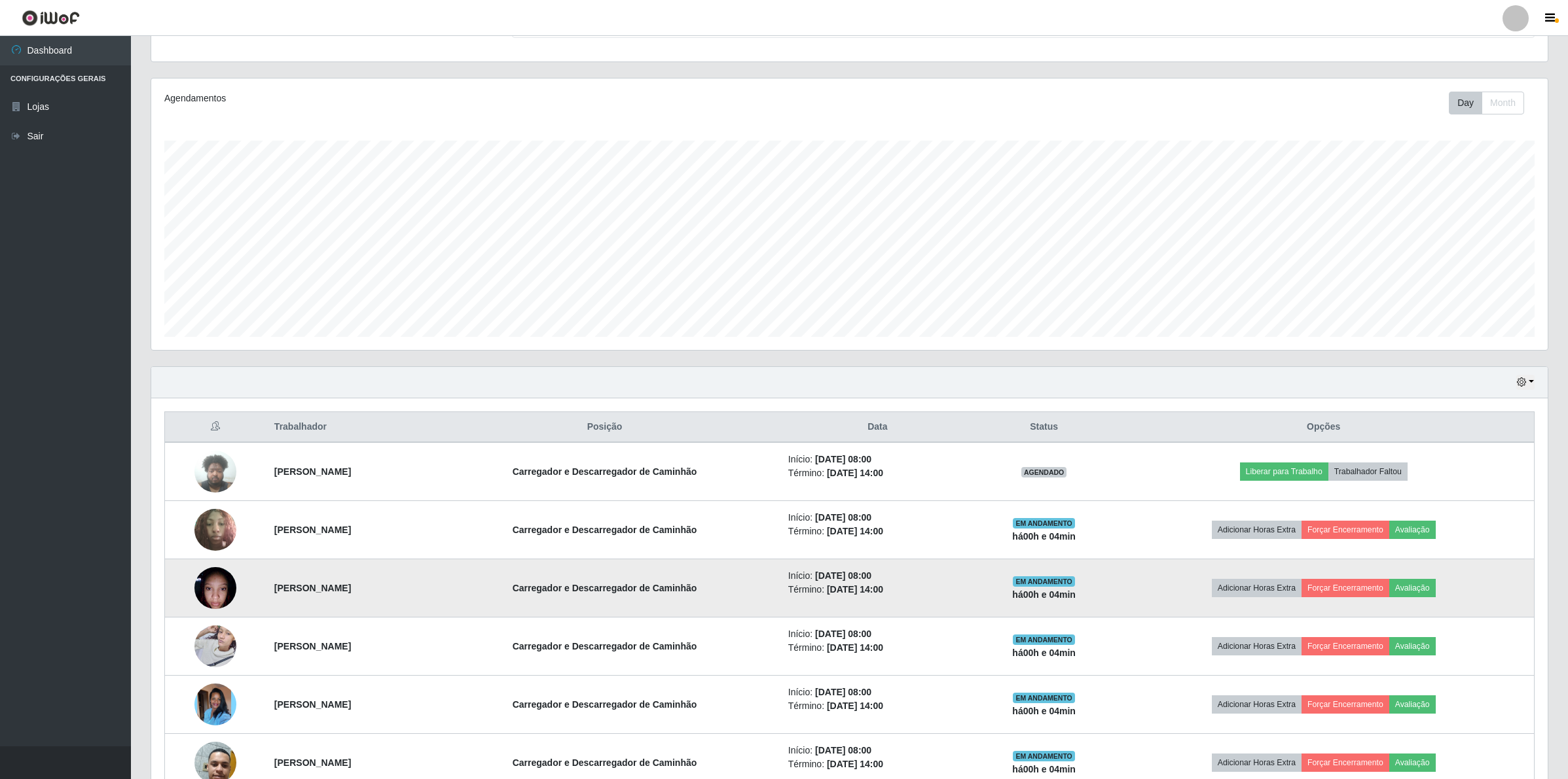
scroll to position [208, 0]
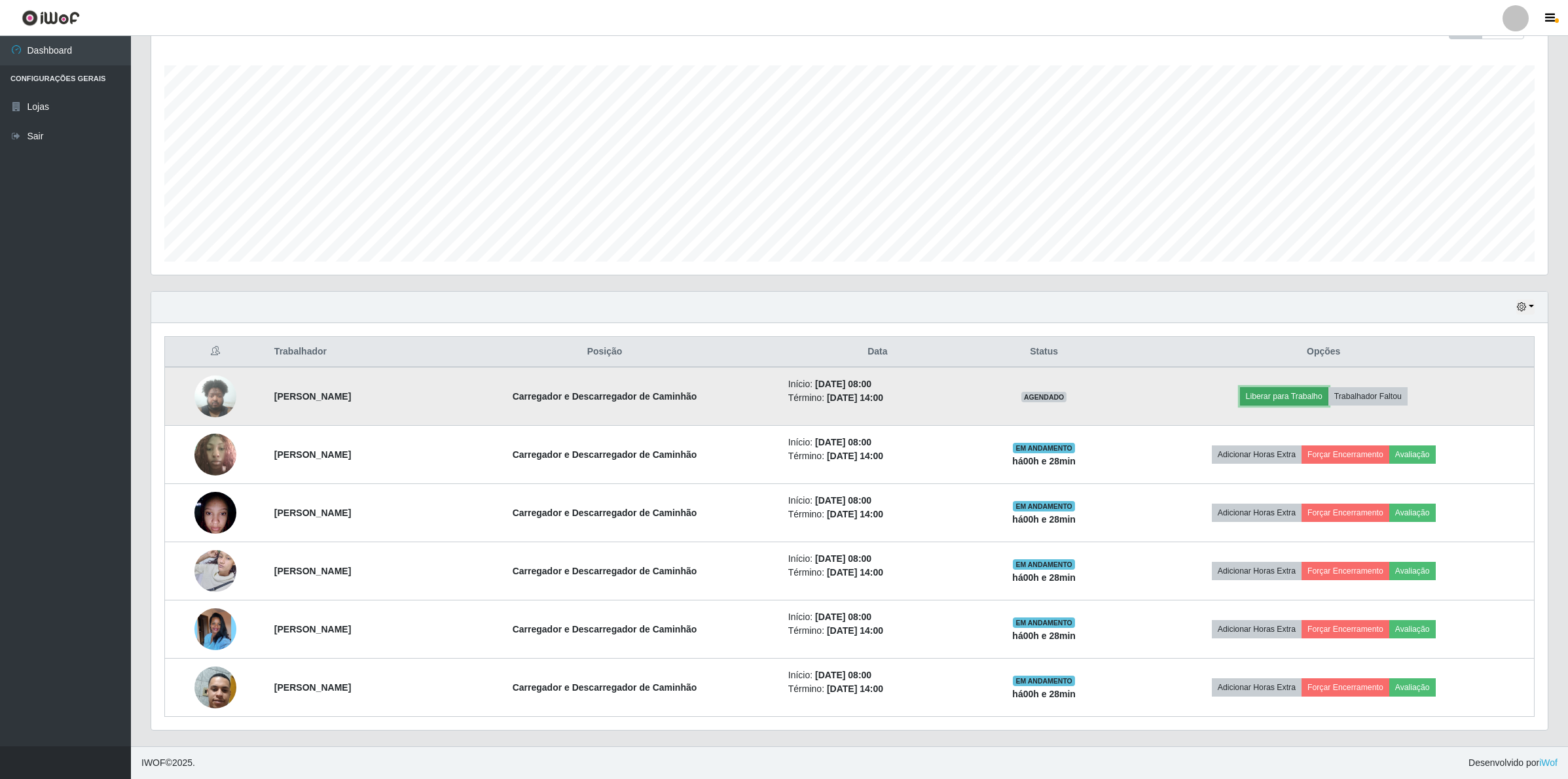
click at [1323, 394] on button "Liberar para Trabalho" at bounding box center [1283, 396] width 89 height 18
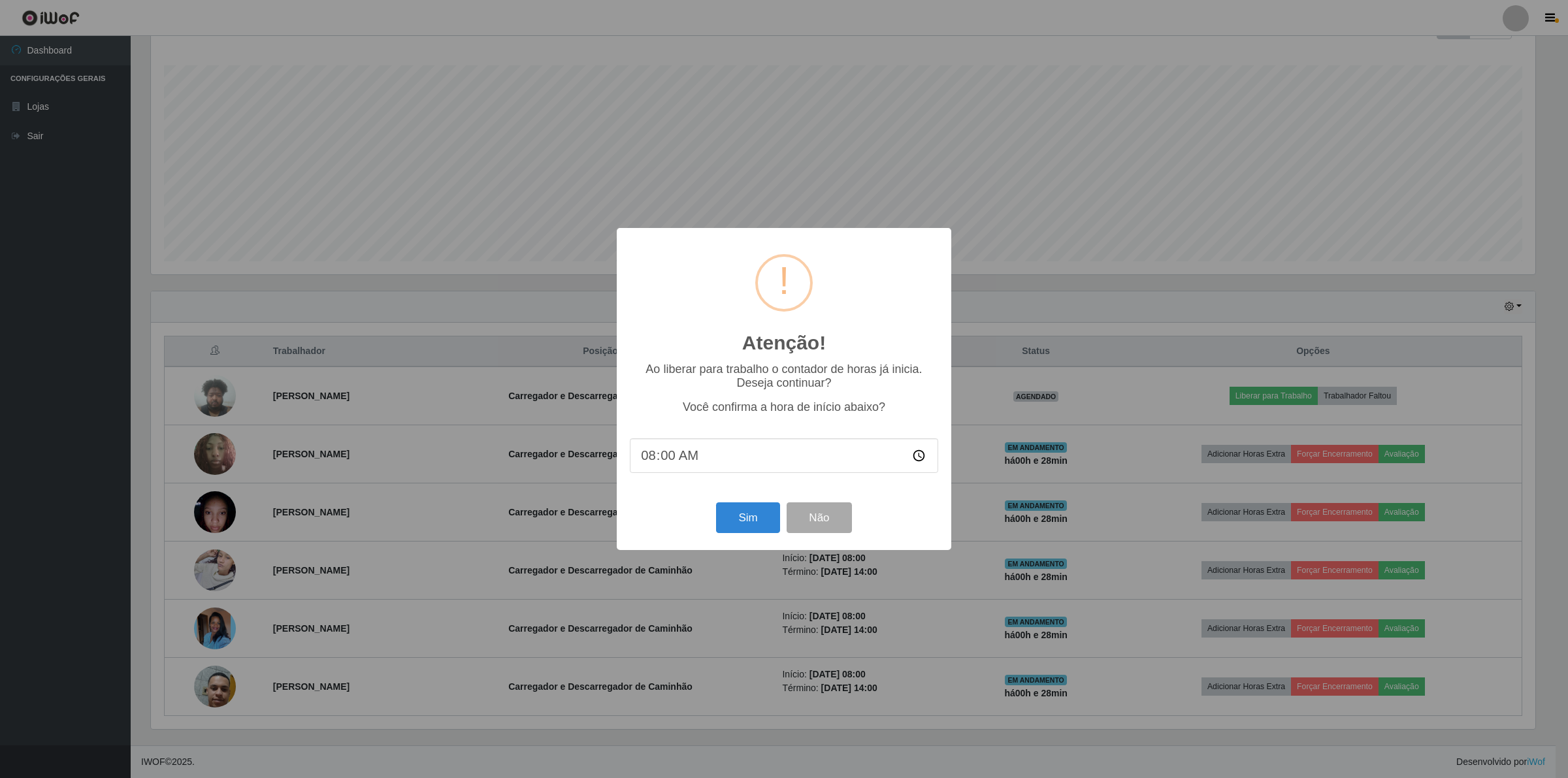
click at [693, 455] on input "08:00" at bounding box center [784, 456] width 308 height 35
click at [670, 458] on input "08:00" at bounding box center [784, 456] width 308 height 35
drag, startPoint x: 732, startPoint y: 527, endPoint x: 724, endPoint y: 449, distance: 78.4
click at [724, 449] on div "Atenção! × Ao liberar para trabalho o contador de horas já inicia. Deseja conti…" at bounding box center [784, 388] width 334 height 321
drag, startPoint x: 723, startPoint y: 461, endPoint x: 723, endPoint y: 472, distance: 11.0
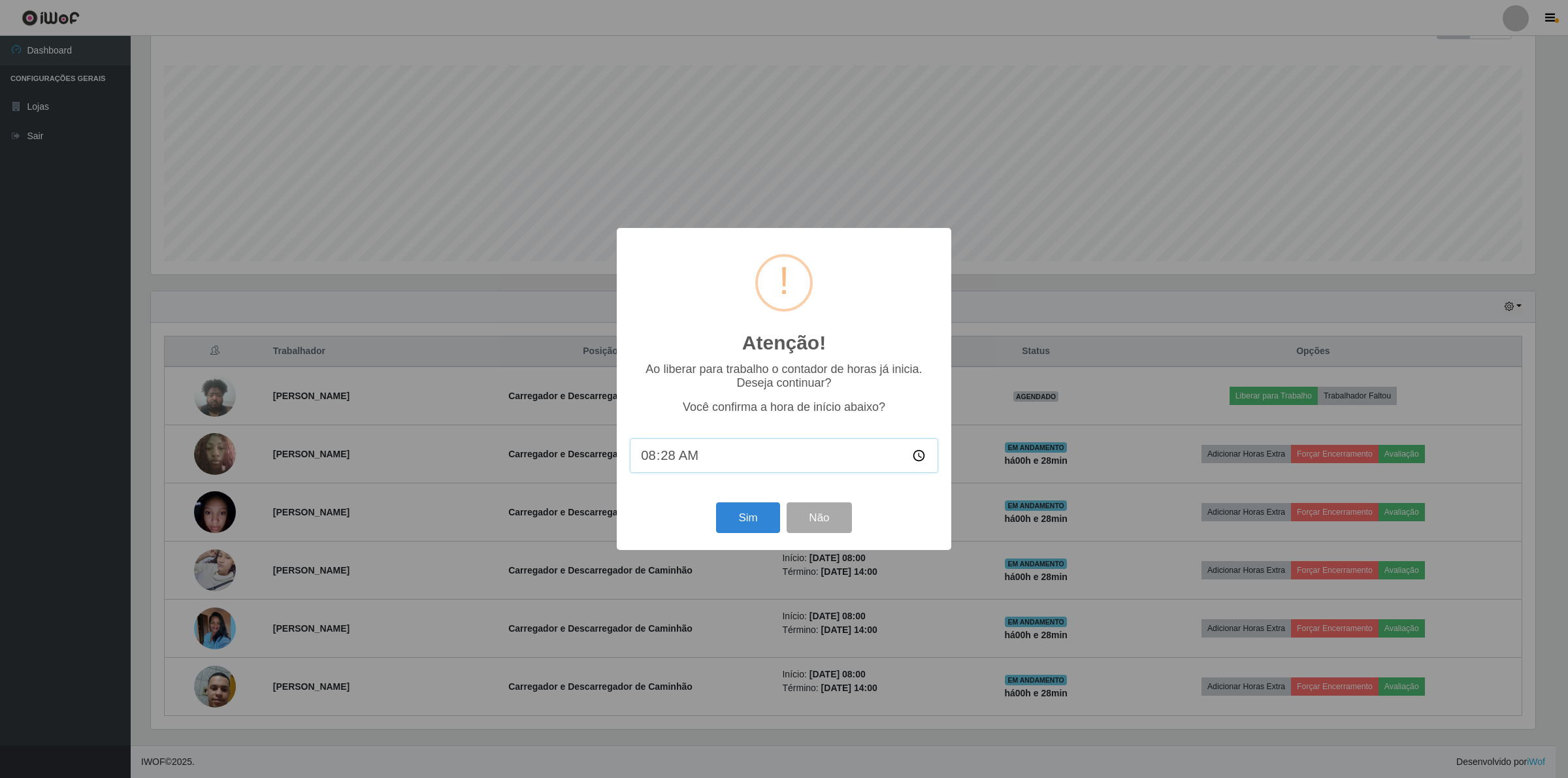
click at [723, 471] on input "08:28" at bounding box center [784, 456] width 308 height 35
click at [699, 452] on input "08:28" at bounding box center [784, 456] width 308 height 35
click at [670, 464] on input "08:28" at bounding box center [784, 456] width 308 height 35
type input "08:20"
click at [723, 527] on button "Sim" at bounding box center [747, 517] width 64 height 31
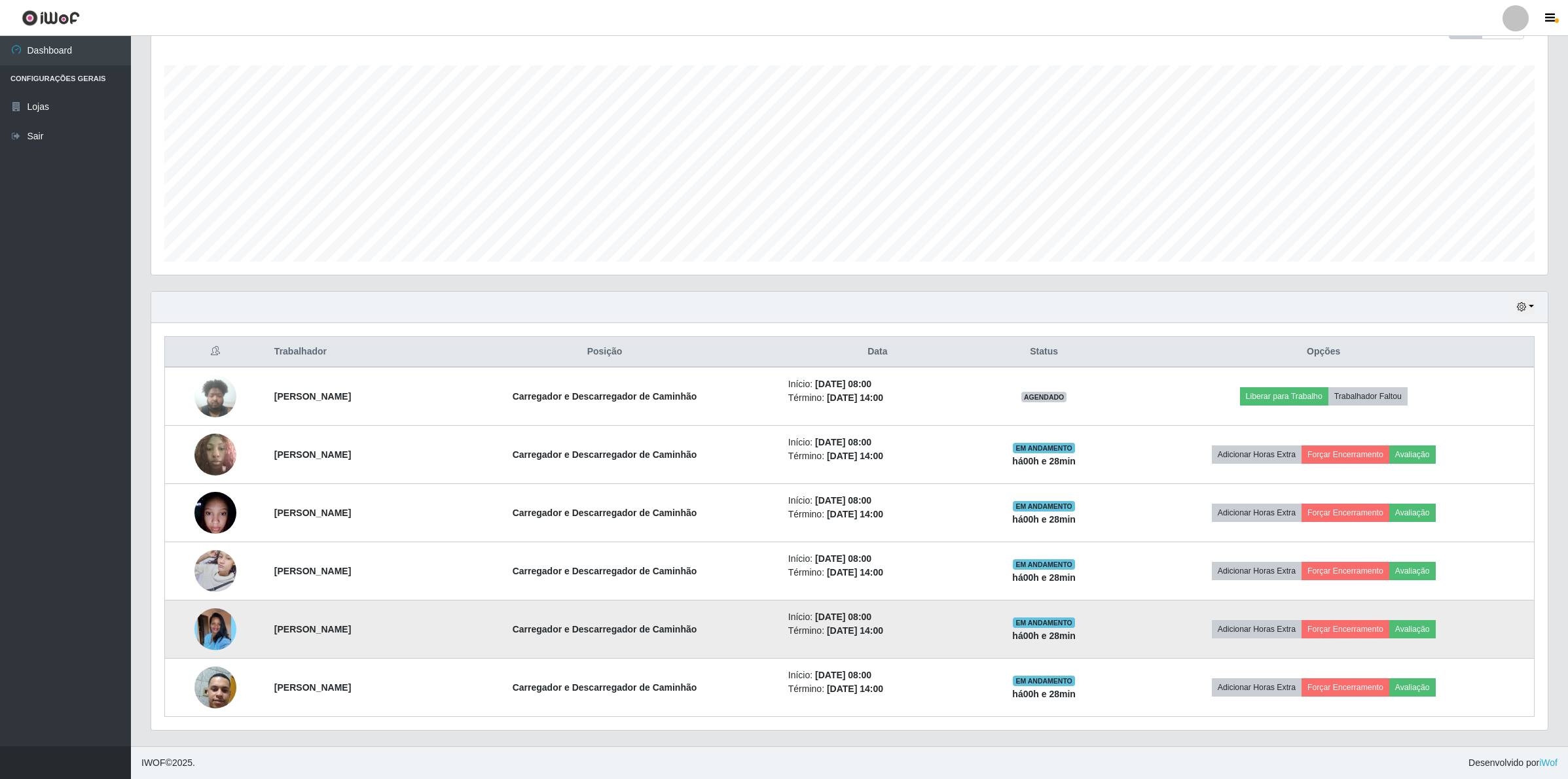
scroll to position [272, 1399]
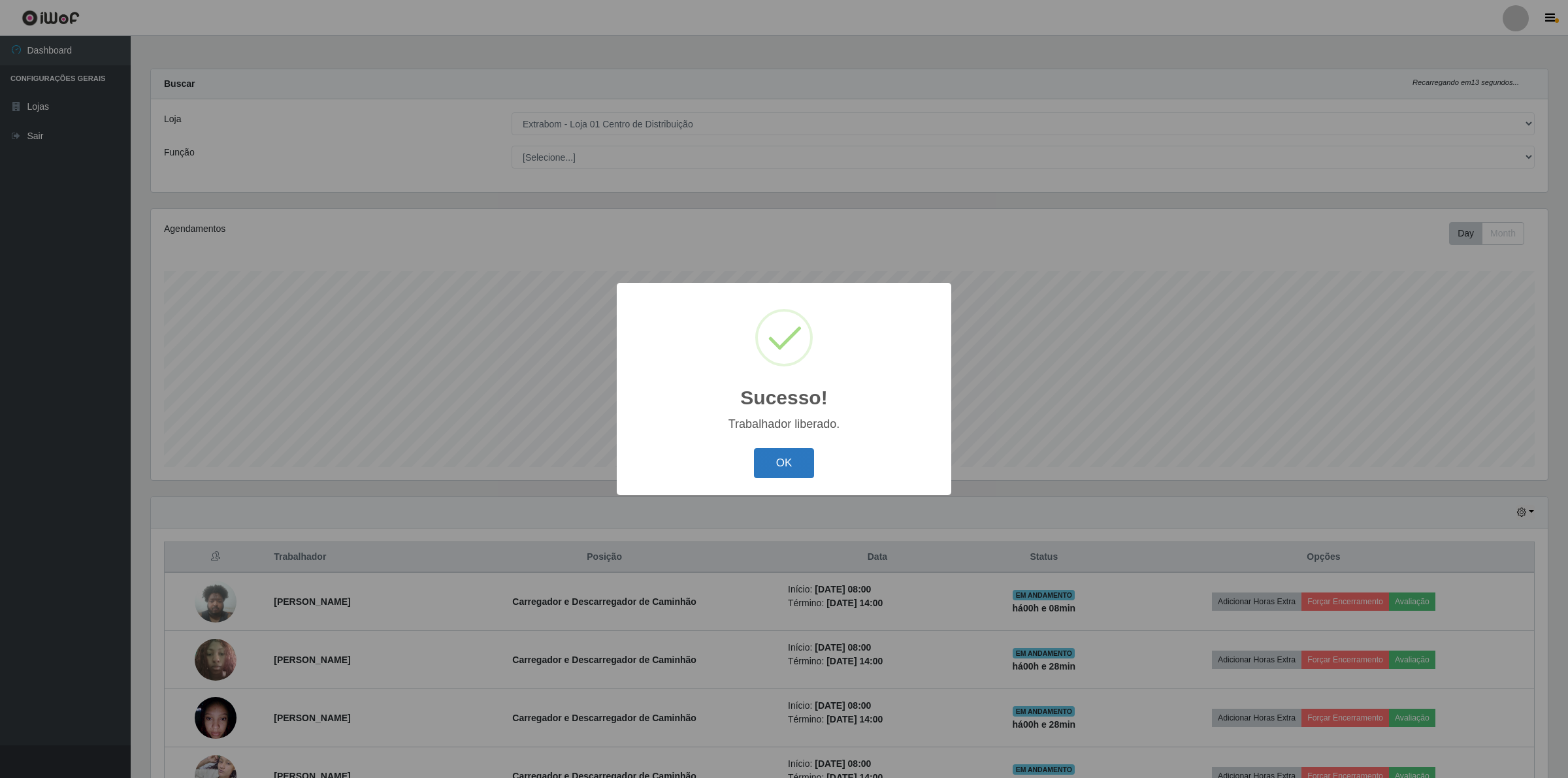
click at [771, 449] on button "OK" at bounding box center [784, 463] width 61 height 31
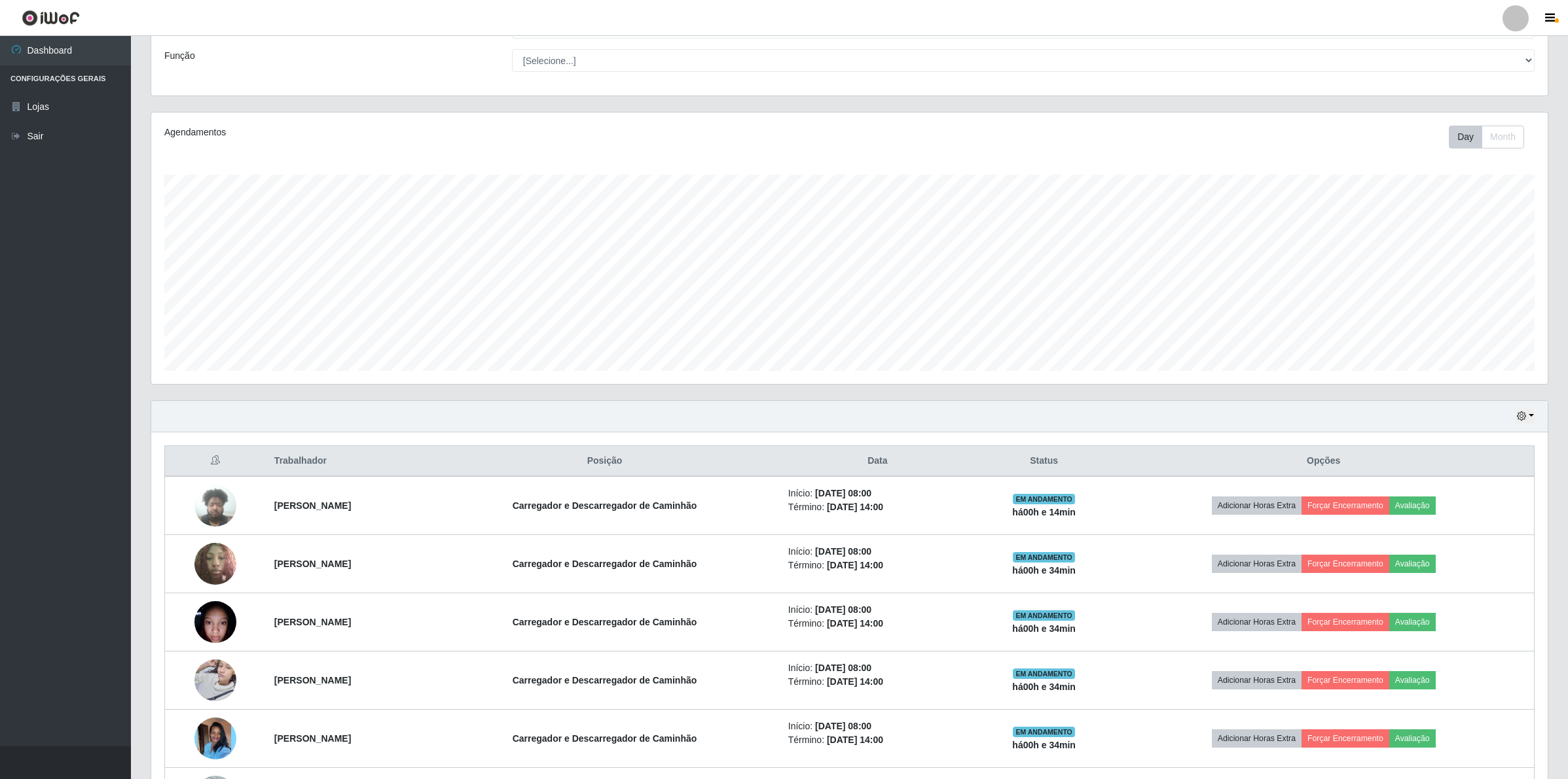
scroll to position [208, 0]
